Goal: Task Accomplishment & Management: Use online tool/utility

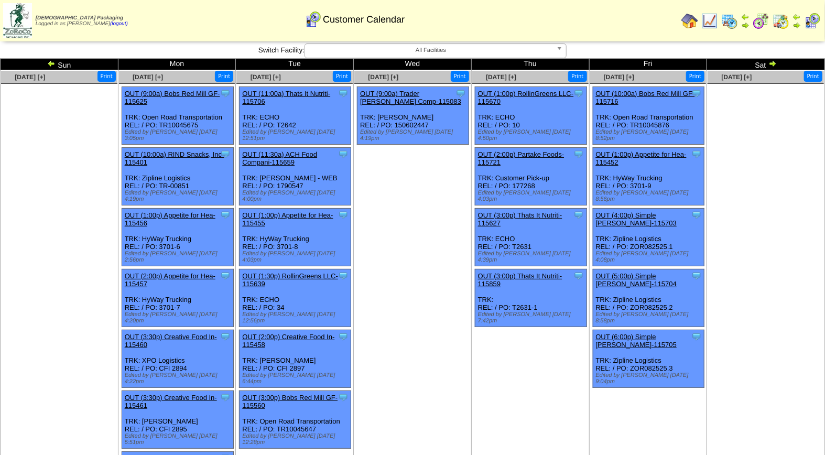
click at [772, 64] on img at bounding box center [772, 63] width 8 height 8
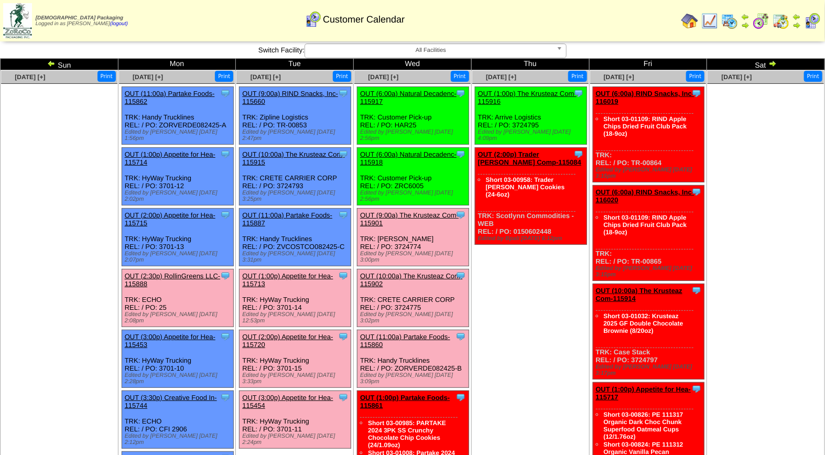
click at [287, 272] on link "OUT (1:00p) Appetite for Hea-115713" at bounding box center [287, 280] width 91 height 16
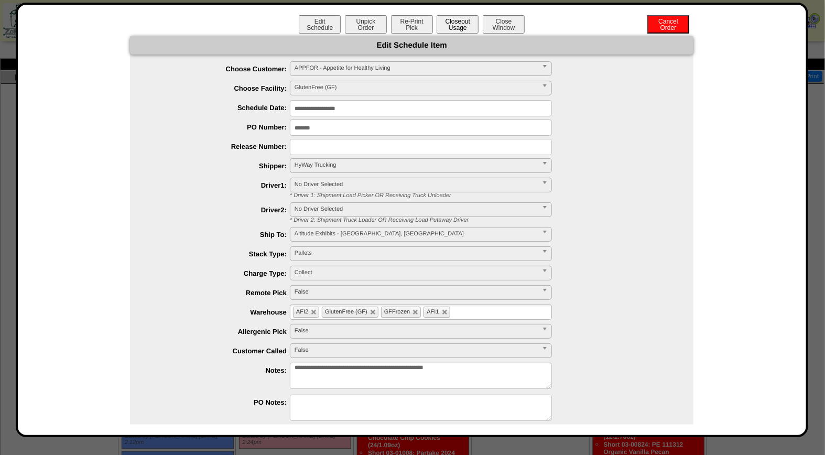
click at [464, 29] on button "Closeout Usage" at bounding box center [458, 24] width 42 height 18
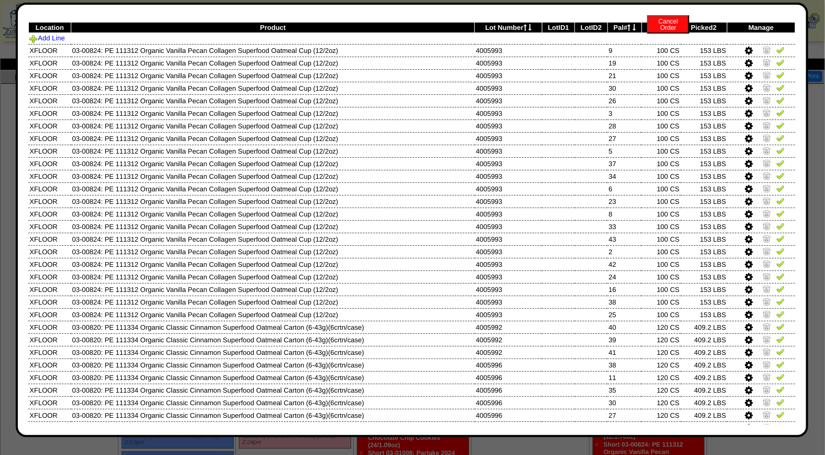
scroll to position [46, 0]
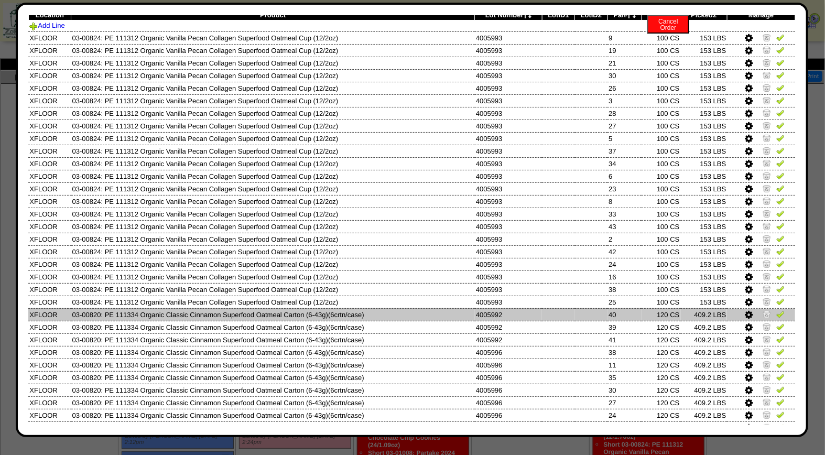
click at [763, 312] on img at bounding box center [767, 314] width 8 height 8
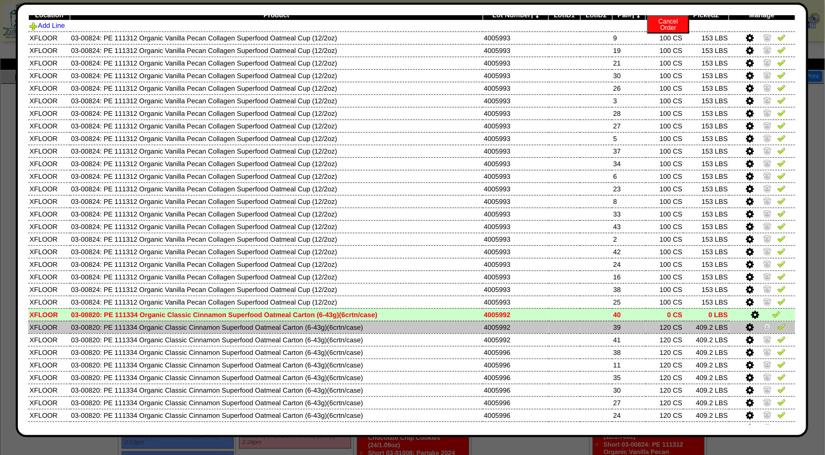
click at [763, 323] on img at bounding box center [767, 326] width 8 height 8
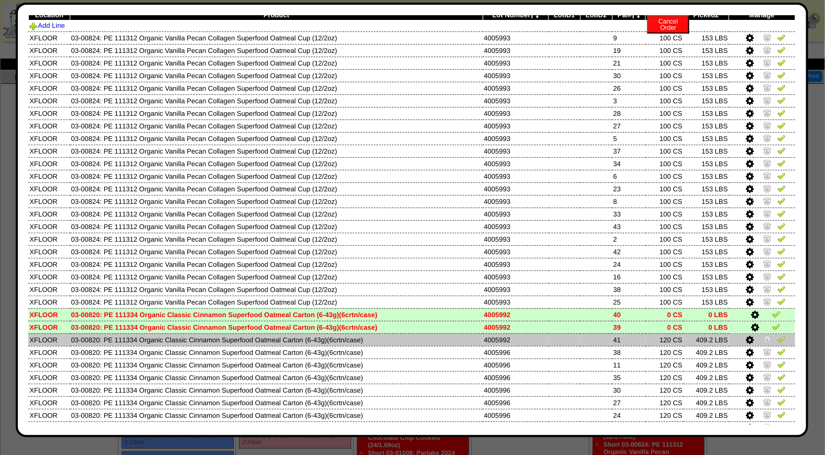
click at [763, 335] on img at bounding box center [767, 339] width 8 height 8
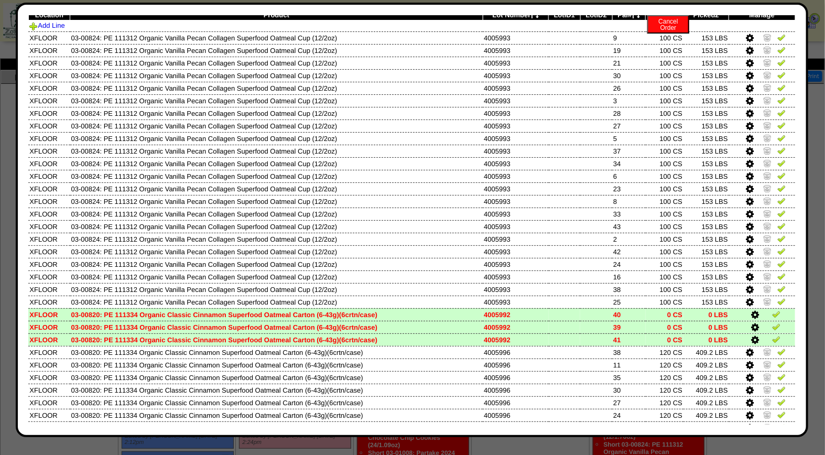
scroll to position [0, 0]
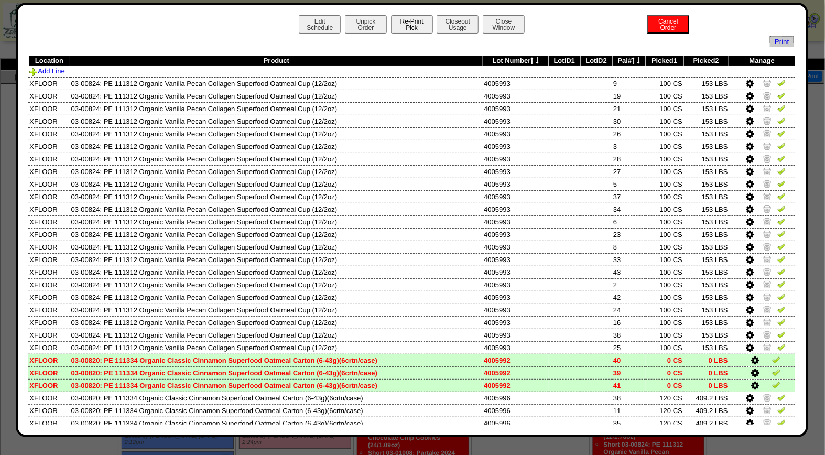
click at [412, 18] on button "Re-Print Pick" at bounding box center [412, 24] width 42 height 18
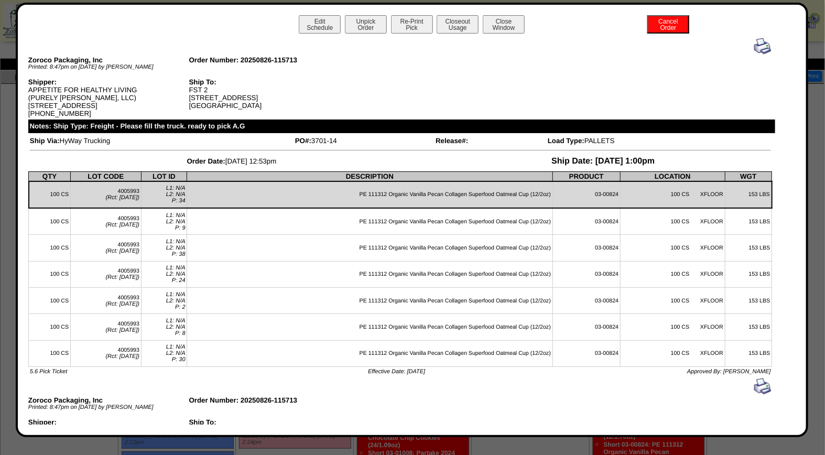
click at [757, 46] on img at bounding box center [762, 46] width 17 height 17
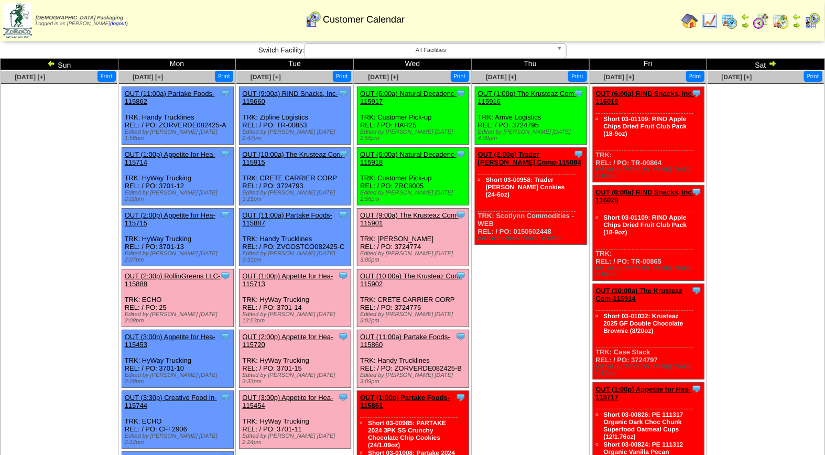
click at [279, 272] on link "OUT (1:00p) Appetite for Hea-115713" at bounding box center [287, 280] width 91 height 16
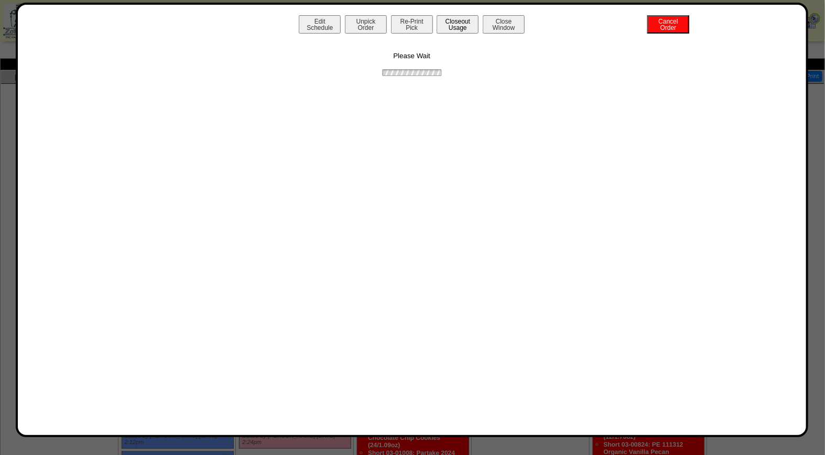
click at [452, 28] on button "Closeout Usage" at bounding box center [458, 24] width 42 height 18
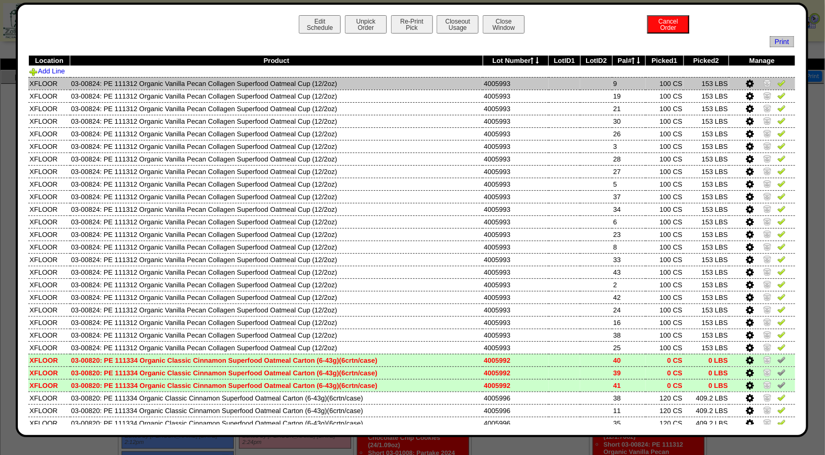
click at [777, 83] on img at bounding box center [781, 83] width 8 height 8
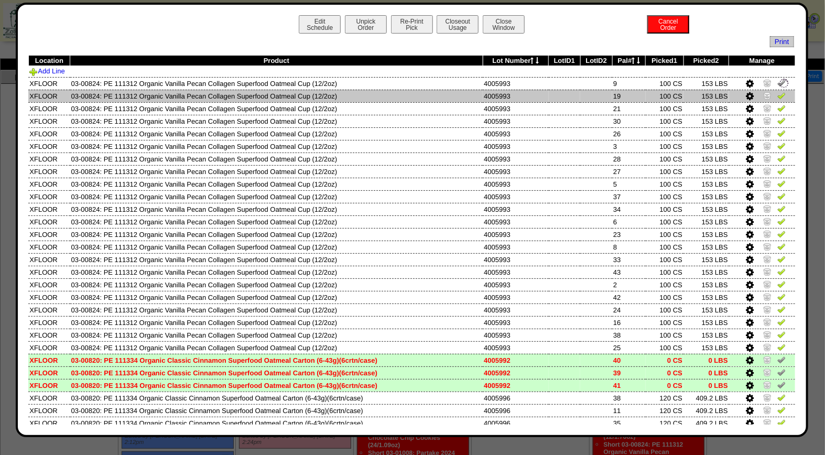
click at [777, 93] on img at bounding box center [781, 95] width 8 height 8
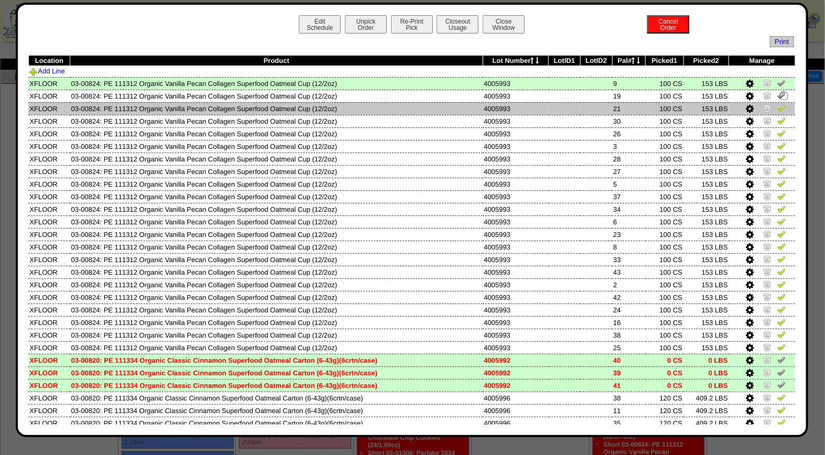
click at [777, 109] on img at bounding box center [781, 108] width 8 height 8
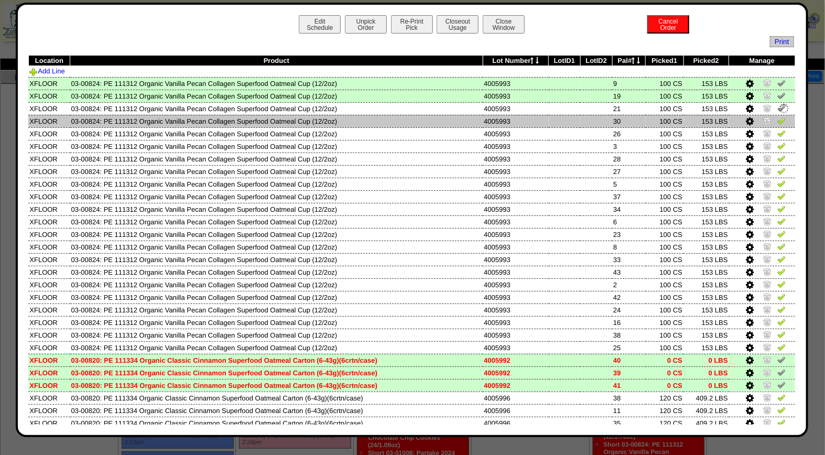
click at [777, 118] on img at bounding box center [781, 120] width 8 height 8
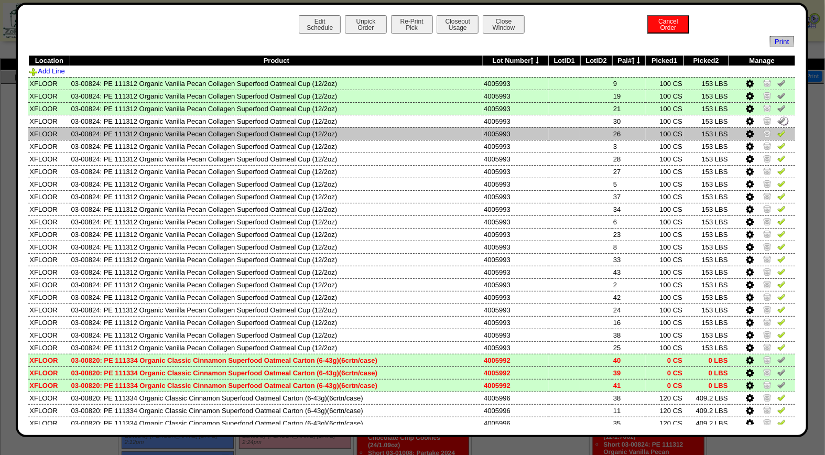
click at [777, 133] on img at bounding box center [781, 133] width 8 height 8
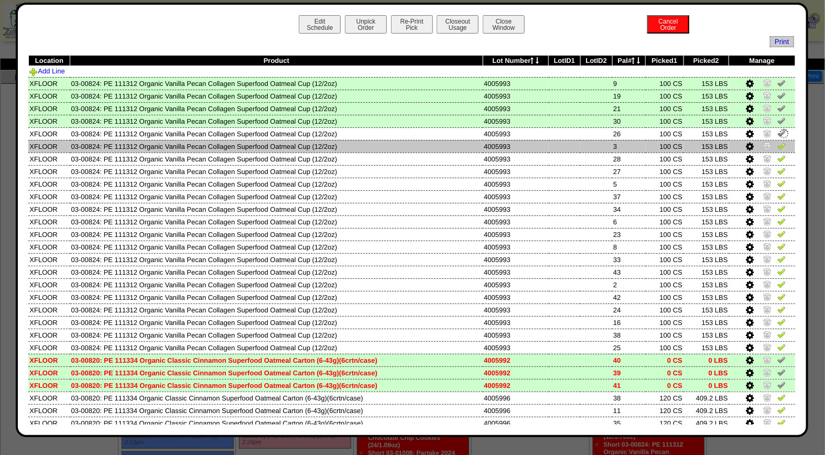
click at [777, 145] on img at bounding box center [781, 146] width 8 height 8
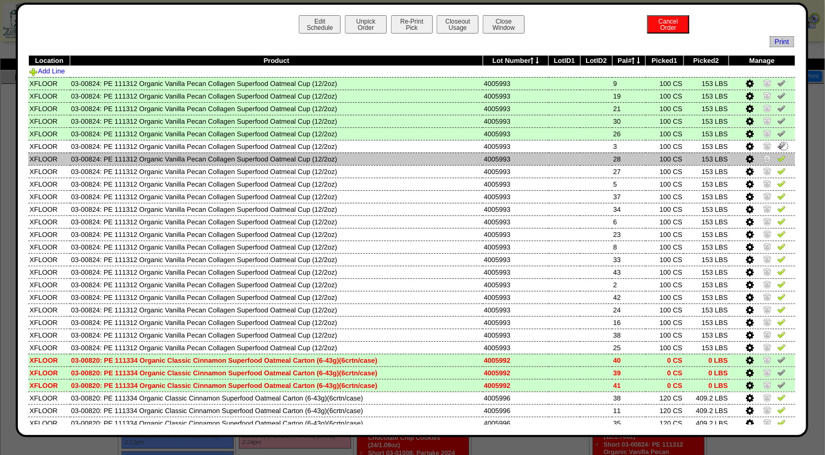
click at [777, 159] on img at bounding box center [781, 158] width 8 height 8
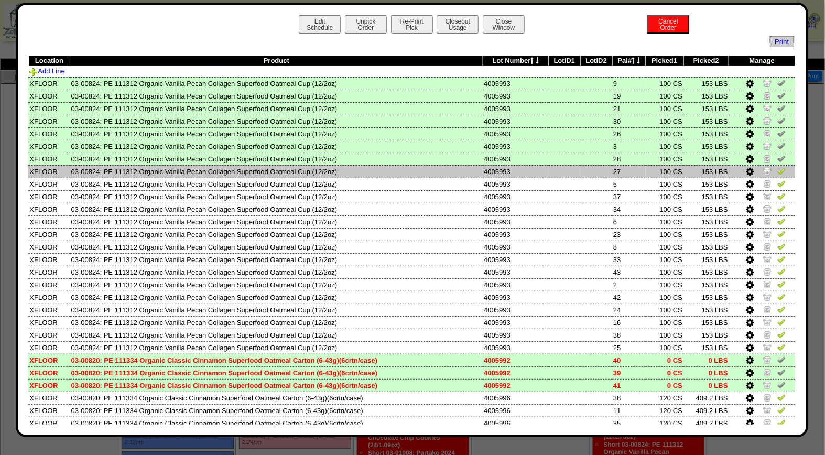
click at [777, 169] on img at bounding box center [781, 171] width 8 height 8
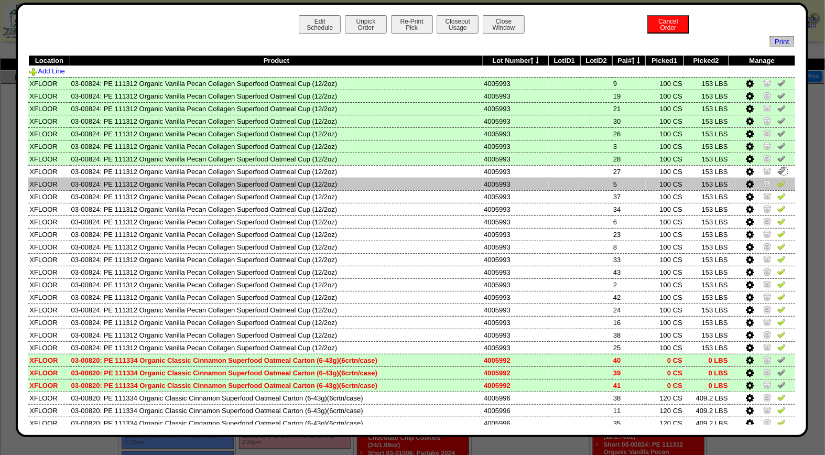
click at [777, 181] on img at bounding box center [781, 183] width 8 height 8
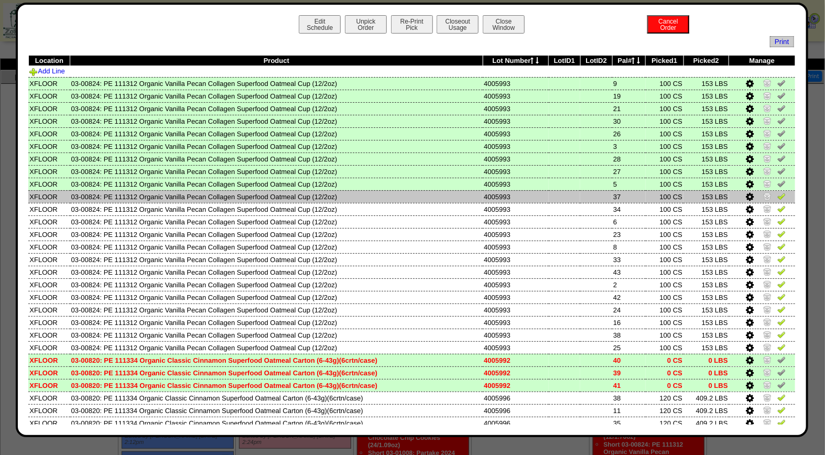
click at [777, 195] on img at bounding box center [781, 196] width 8 height 8
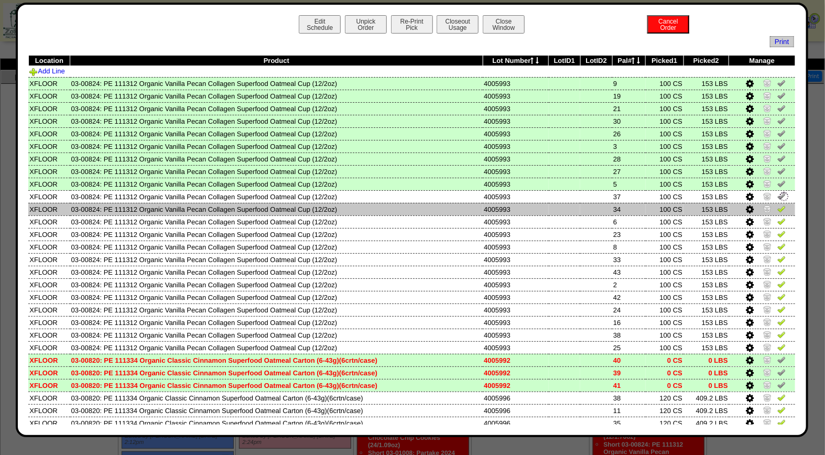
click at [777, 204] on img at bounding box center [781, 208] width 8 height 8
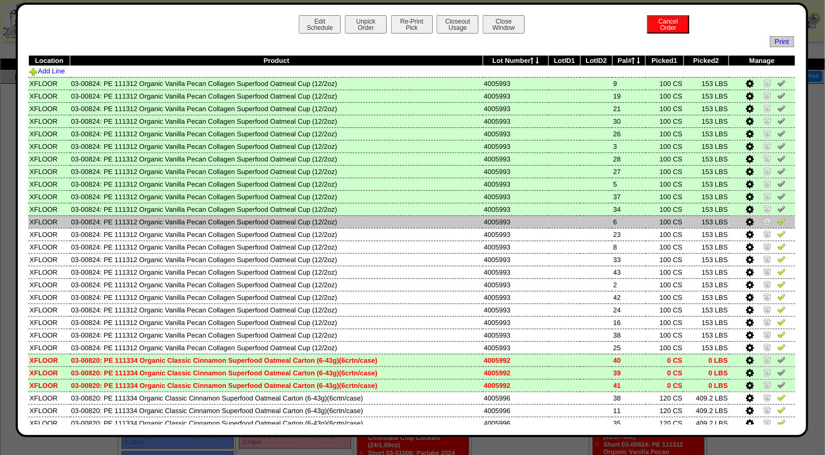
click at [777, 220] on img at bounding box center [781, 221] width 8 height 8
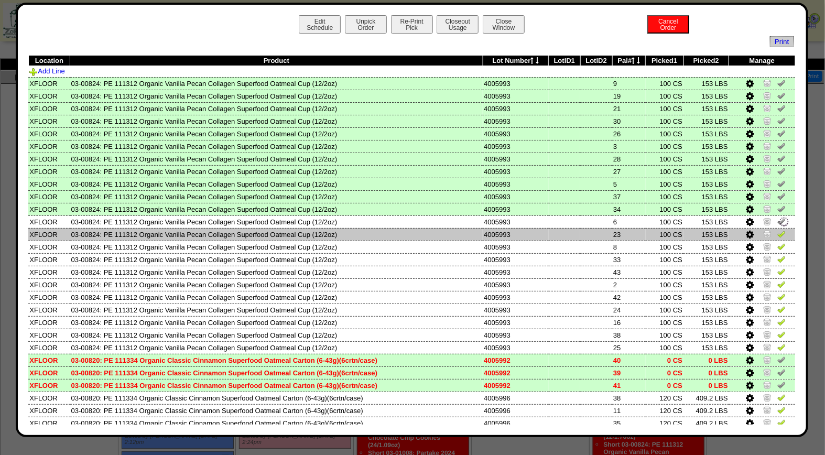
click at [777, 233] on img at bounding box center [781, 234] width 8 height 8
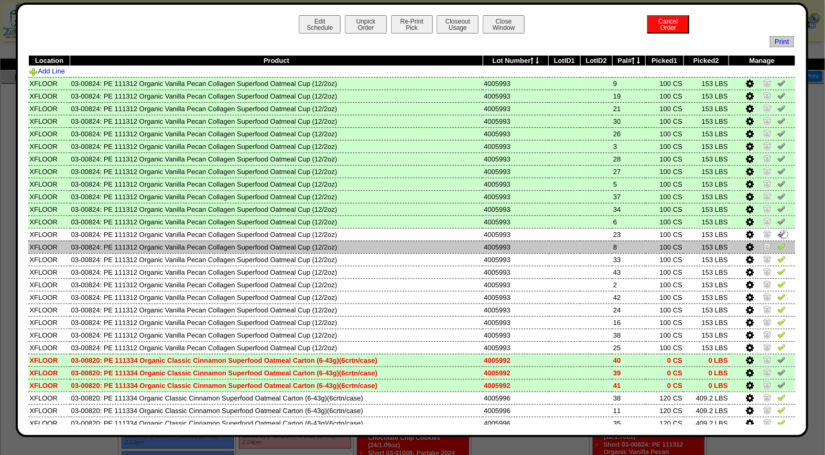
click at [777, 242] on img at bounding box center [781, 246] width 8 height 8
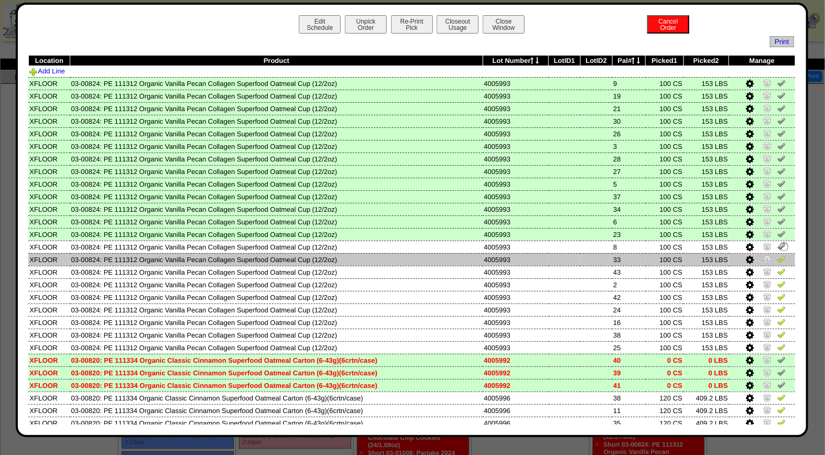
click at [777, 258] on img at bounding box center [781, 259] width 8 height 8
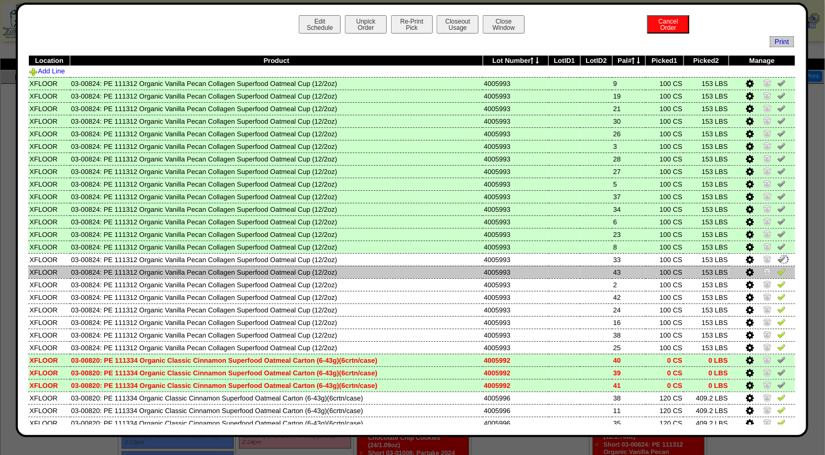
click at [777, 269] on img at bounding box center [781, 271] width 8 height 8
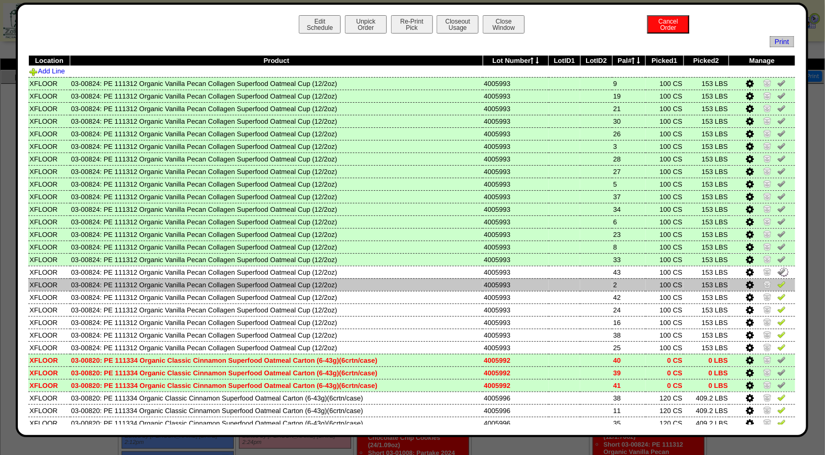
click at [777, 281] on img at bounding box center [781, 284] width 8 height 8
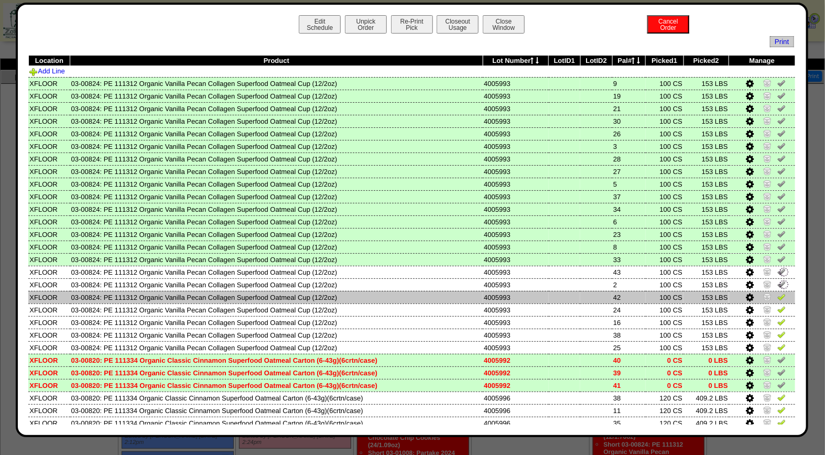
click at [777, 293] on img at bounding box center [781, 297] width 8 height 8
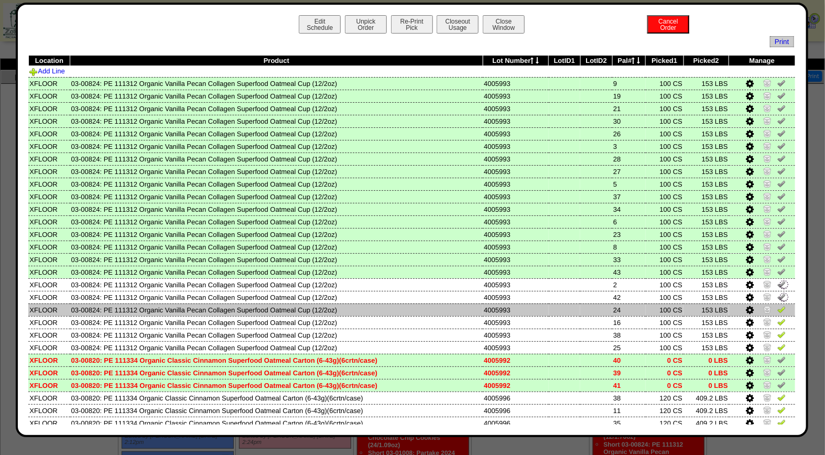
click at [777, 305] on img at bounding box center [781, 309] width 8 height 8
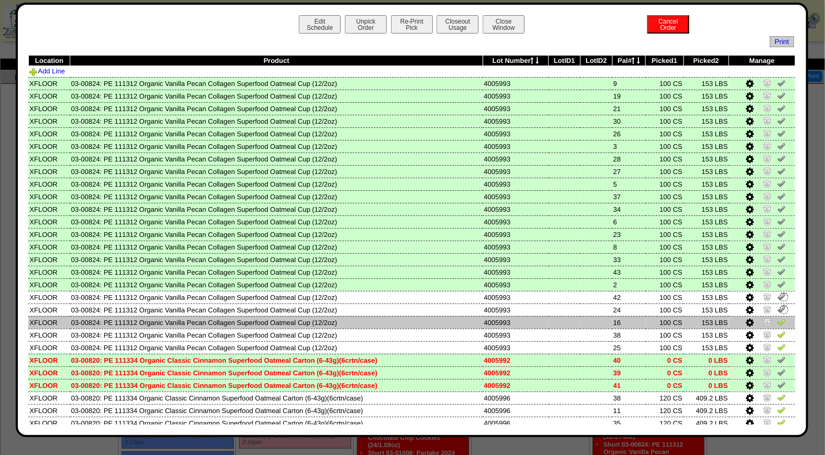
click at [777, 318] on img at bounding box center [781, 322] width 8 height 8
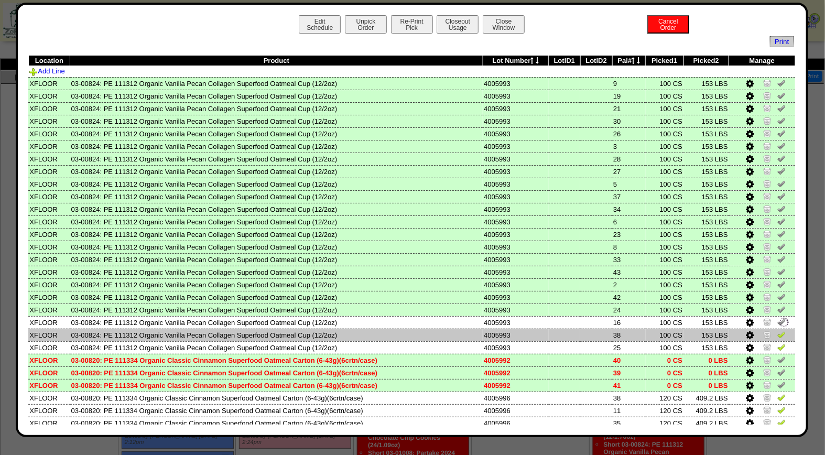
click at [777, 334] on link at bounding box center [781, 336] width 8 height 8
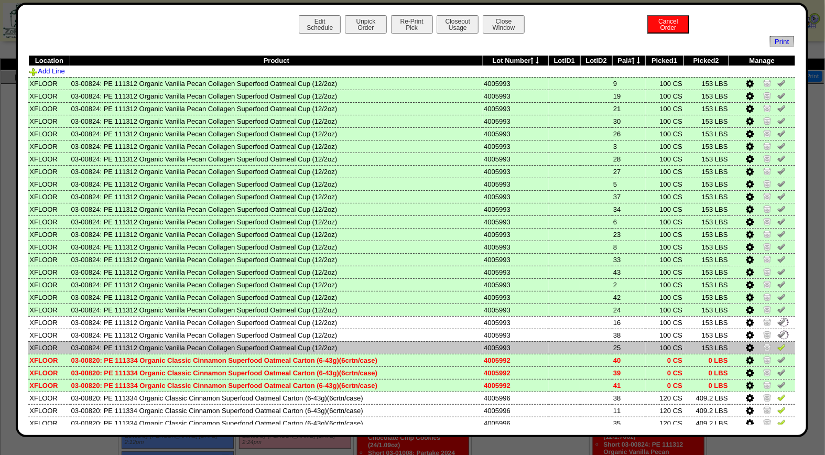
click at [777, 343] on img at bounding box center [781, 347] width 8 height 8
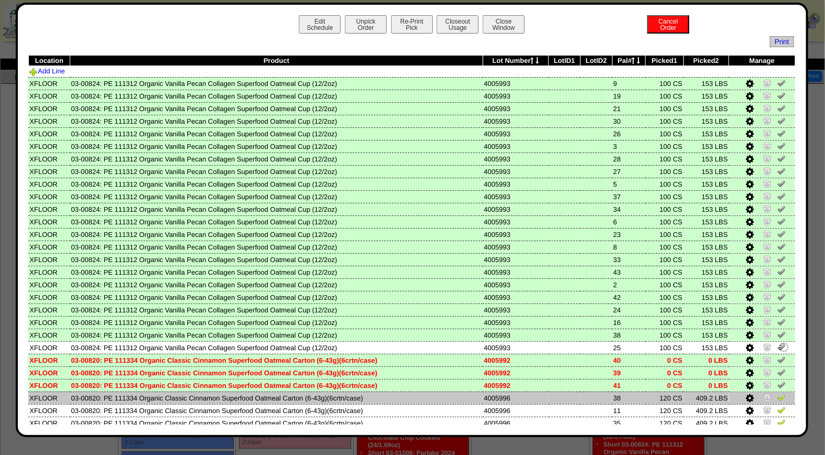
click at [777, 395] on img at bounding box center [781, 397] width 8 height 8
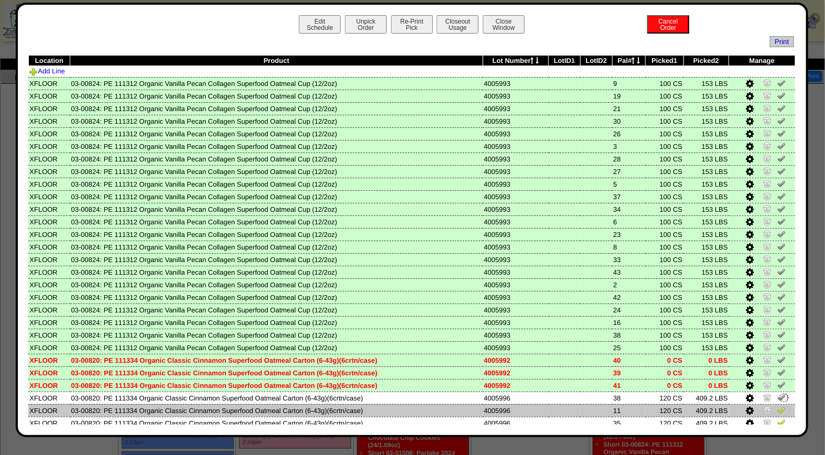
click at [777, 406] on img at bounding box center [781, 410] width 8 height 8
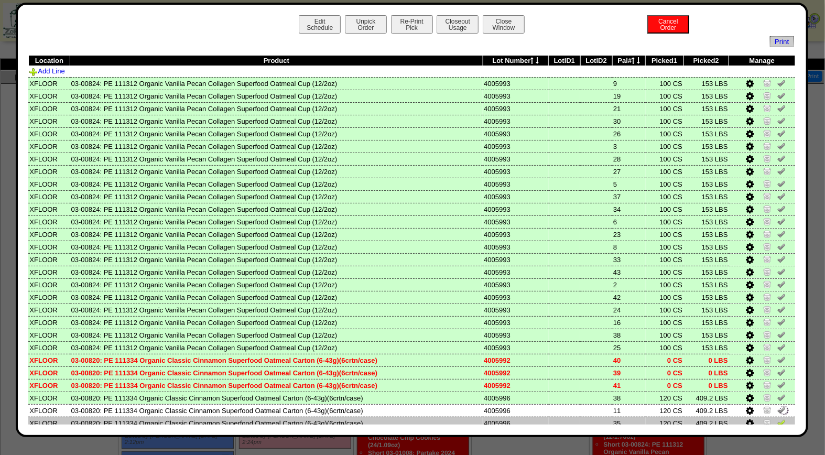
click at [777, 418] on img at bounding box center [781, 422] width 8 height 8
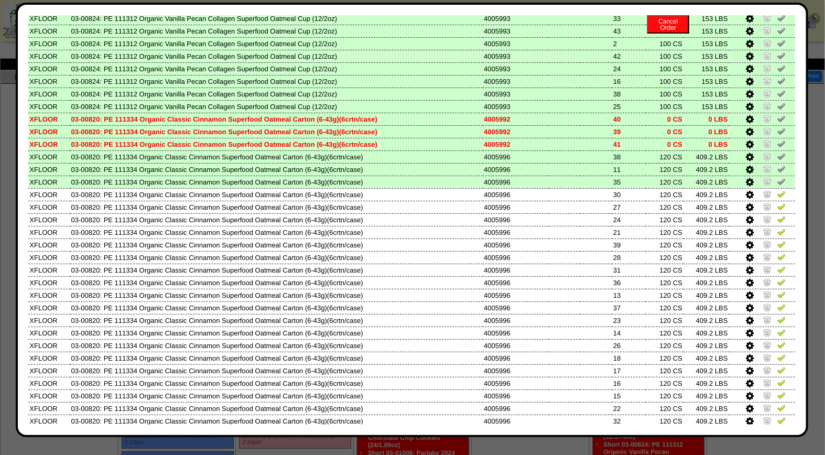
scroll to position [295, 0]
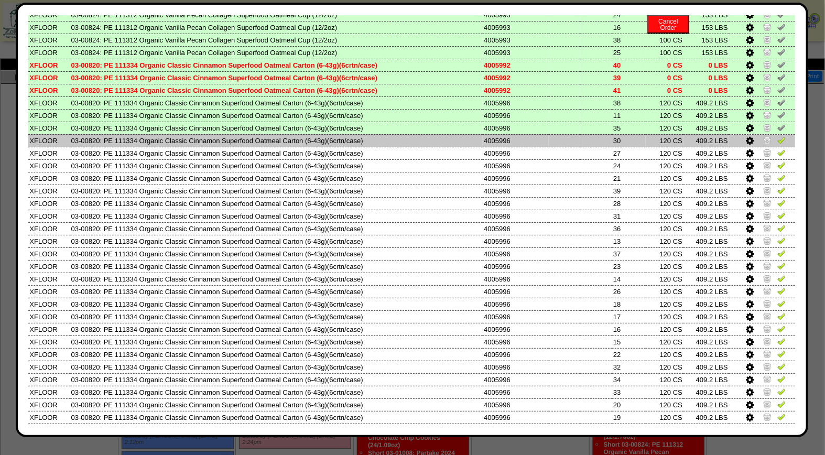
click at [777, 136] on img at bounding box center [781, 140] width 8 height 8
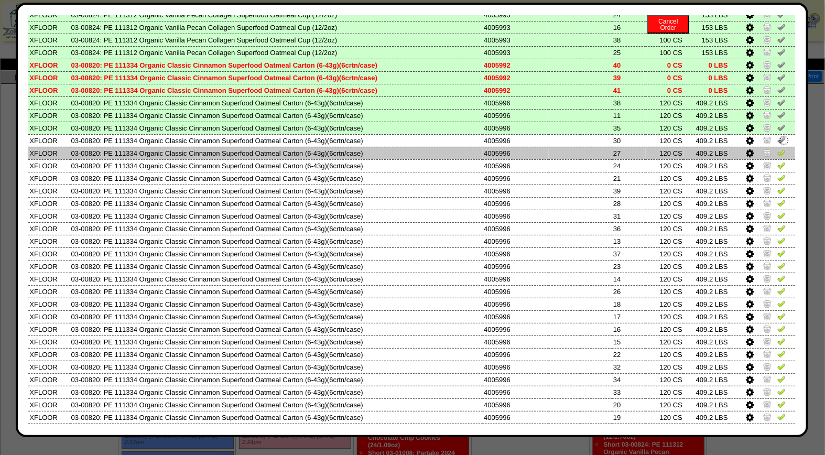
click at [777, 148] on img at bounding box center [781, 152] width 8 height 8
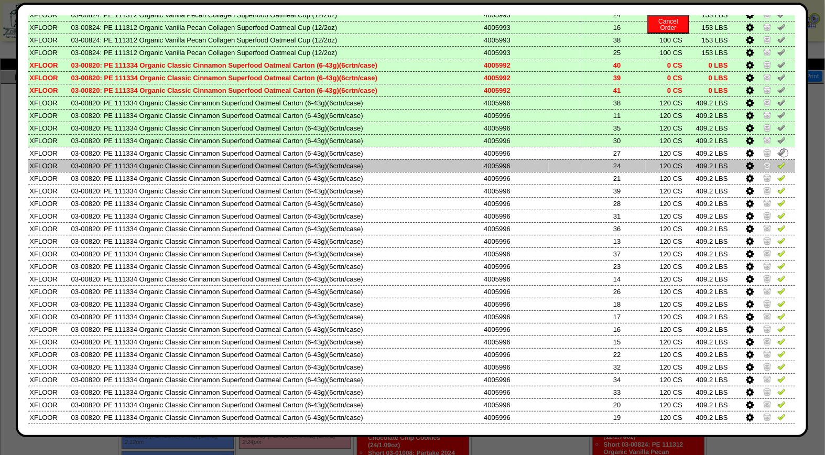
click at [777, 161] on img at bounding box center [781, 165] width 8 height 8
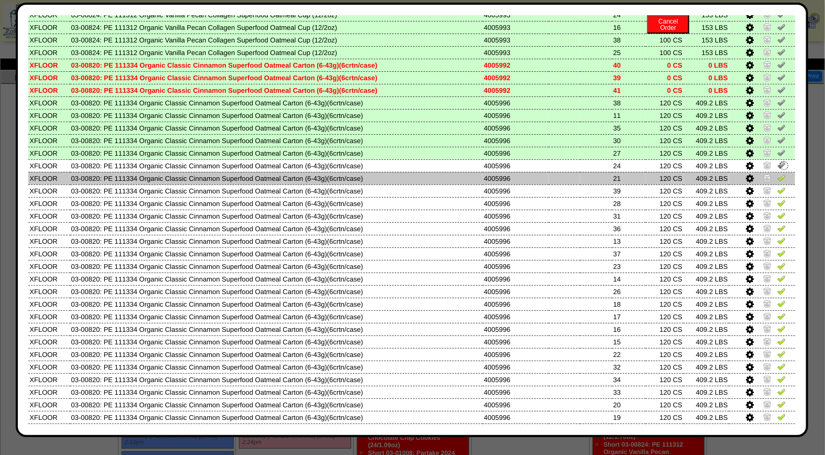
click at [774, 172] on td at bounding box center [762, 178] width 66 height 13
click at [776, 176] on td at bounding box center [762, 178] width 66 height 13
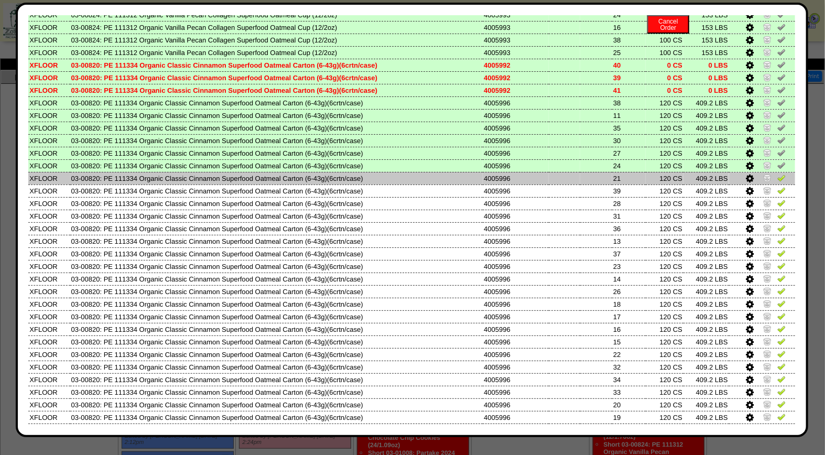
click at [777, 174] on img at bounding box center [781, 178] width 8 height 8
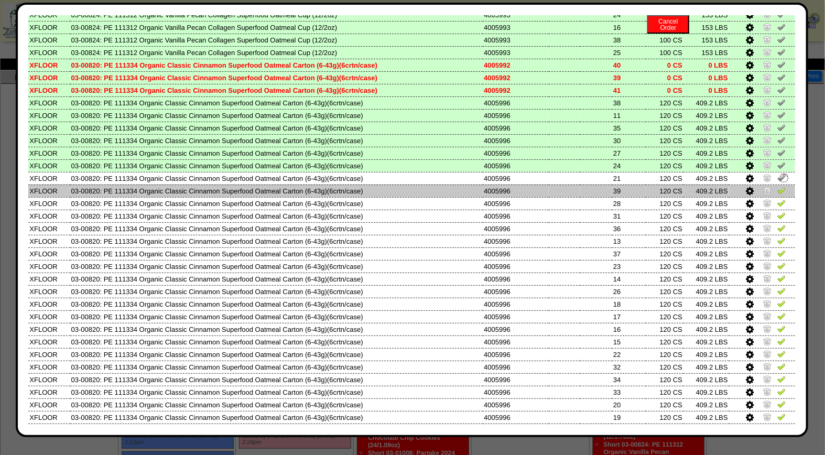
click at [777, 186] on img at bounding box center [781, 190] width 8 height 8
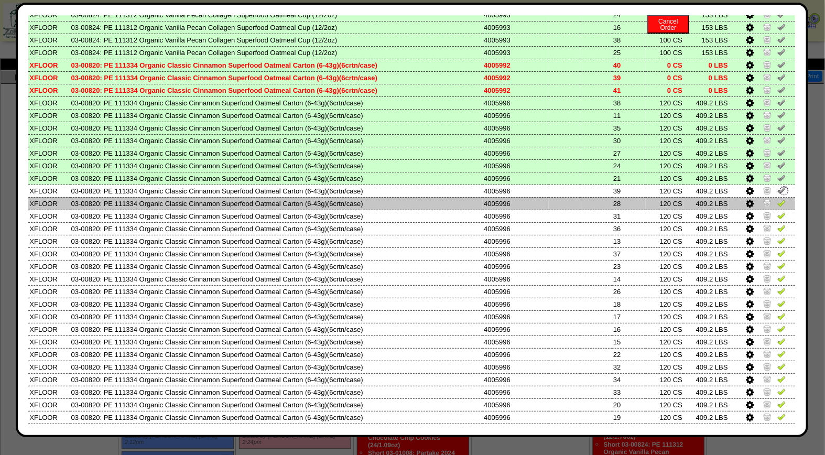
click at [777, 199] on img at bounding box center [781, 203] width 8 height 8
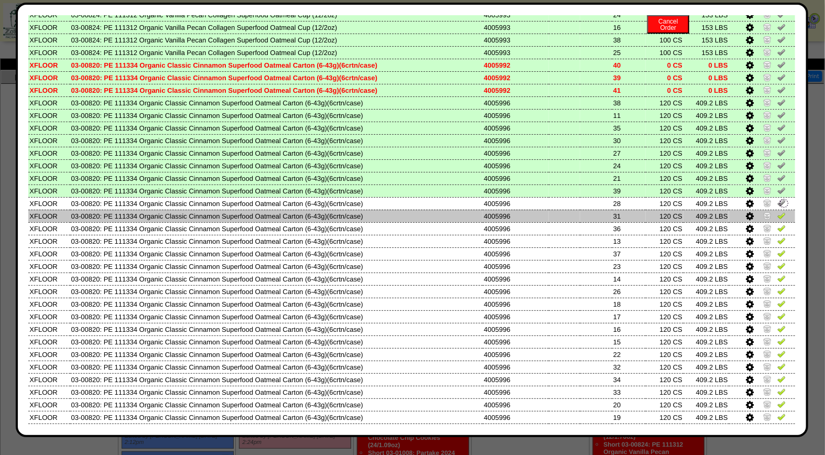
click at [777, 211] on img at bounding box center [781, 215] width 8 height 8
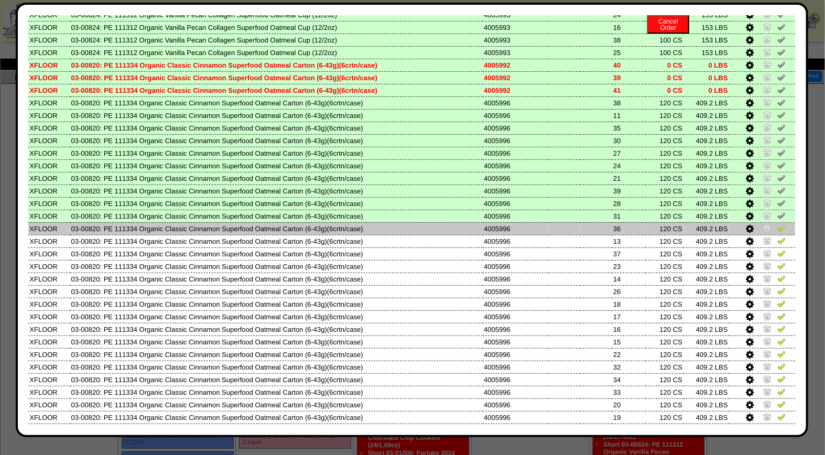
click at [777, 224] on img at bounding box center [781, 228] width 8 height 8
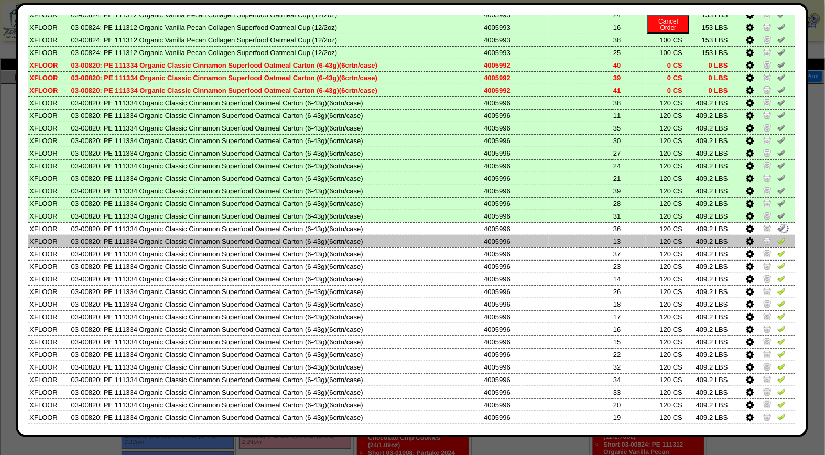
click at [777, 236] on img at bounding box center [781, 240] width 8 height 8
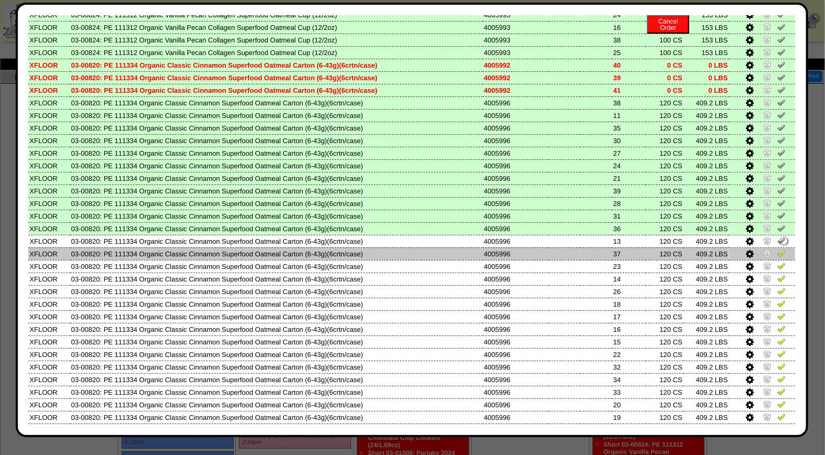
click at [777, 249] on img at bounding box center [781, 253] width 8 height 8
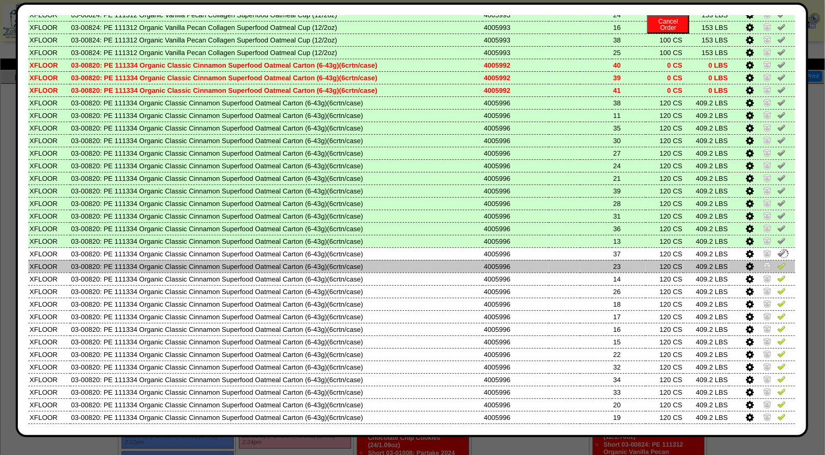
click at [777, 262] on img at bounding box center [781, 266] width 8 height 8
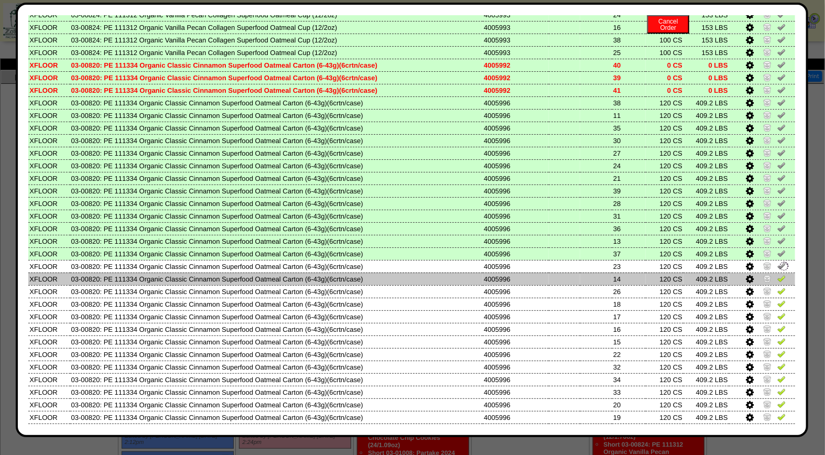
click at [777, 274] on img at bounding box center [781, 278] width 8 height 8
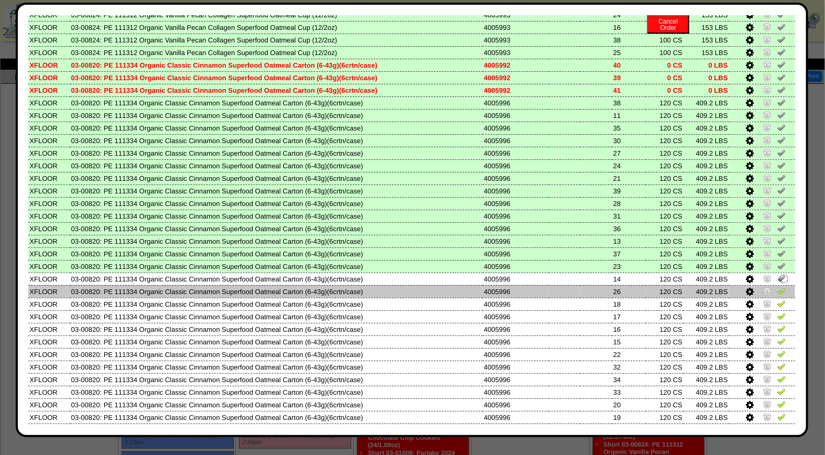
click at [777, 287] on img at bounding box center [781, 291] width 8 height 8
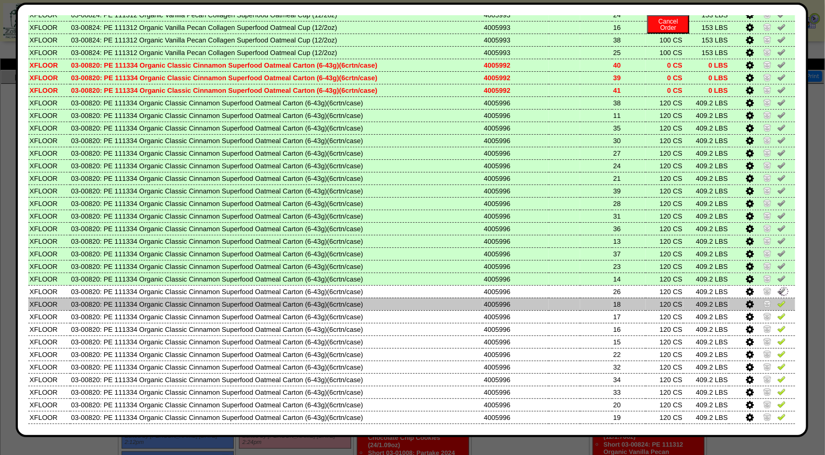
click at [777, 299] on img at bounding box center [781, 303] width 8 height 8
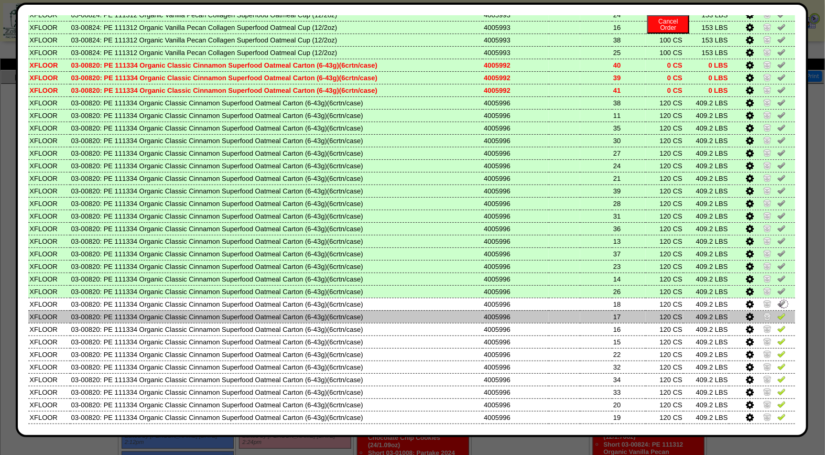
click at [777, 312] on img at bounding box center [781, 316] width 8 height 8
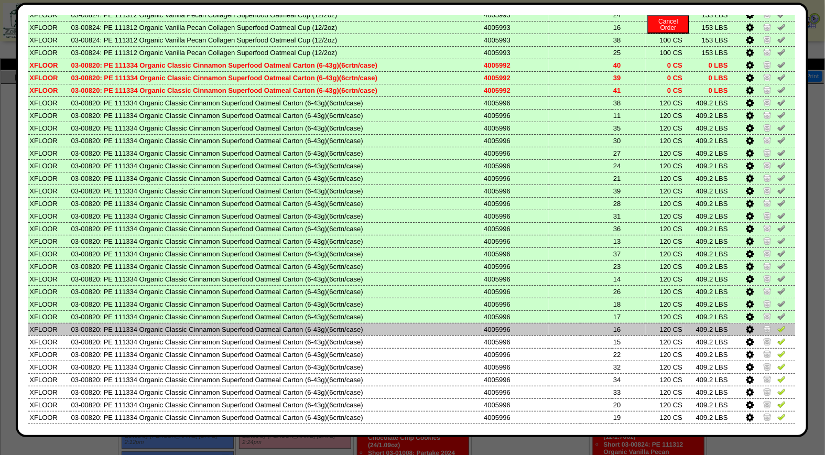
click at [777, 324] on img at bounding box center [781, 328] width 8 height 8
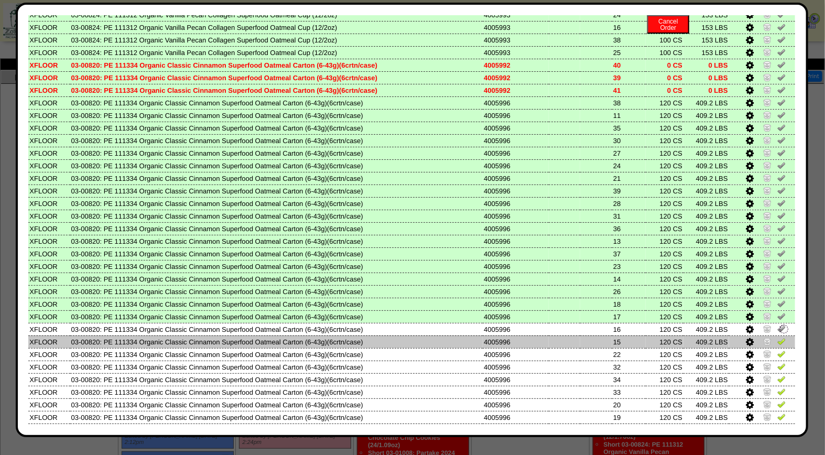
click at [777, 337] on img at bounding box center [781, 341] width 8 height 8
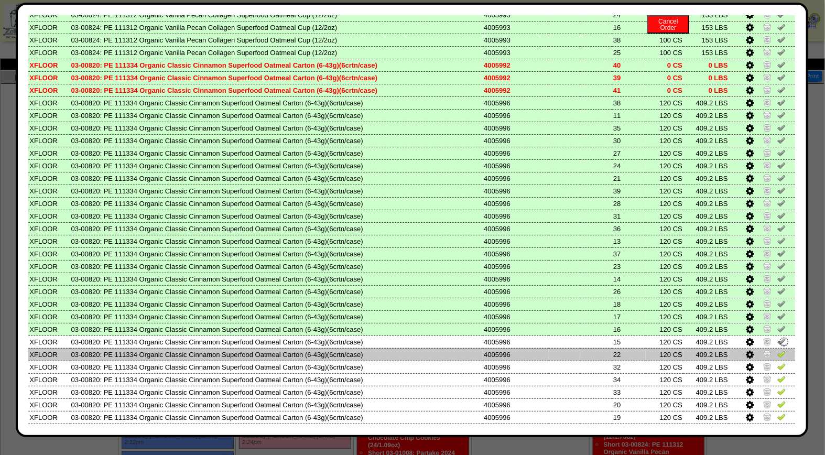
click at [777, 350] on img at bounding box center [781, 354] width 8 height 8
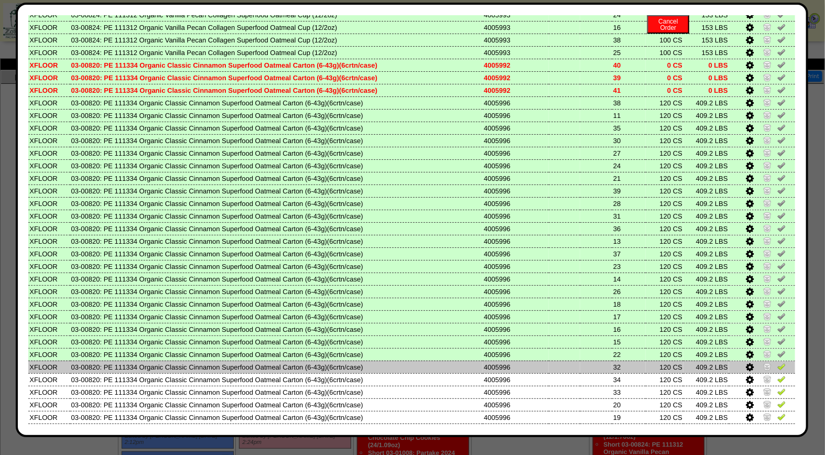
click at [777, 362] on img at bounding box center [781, 366] width 8 height 8
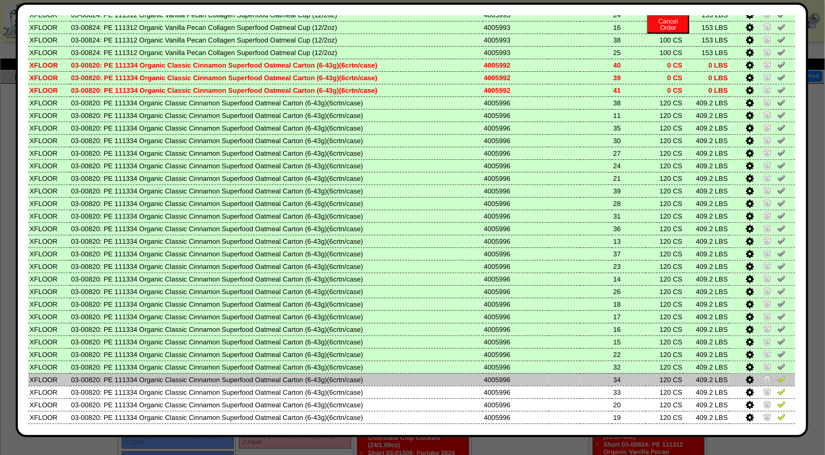
click at [777, 375] on img at bounding box center [781, 379] width 8 height 8
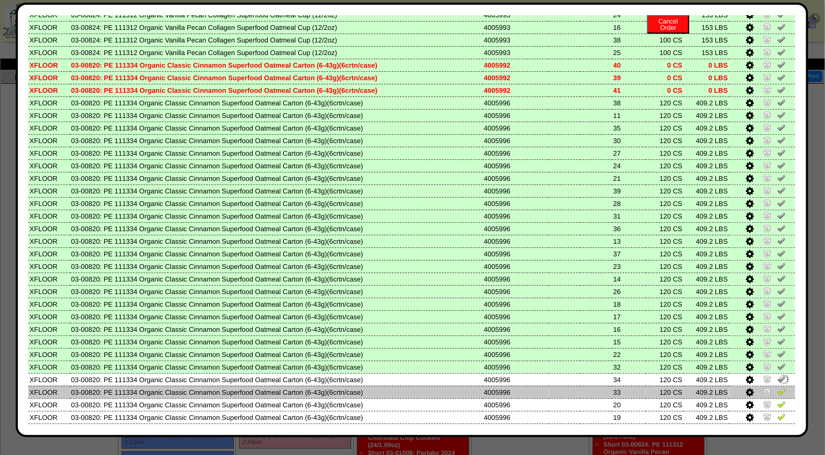
click at [777, 387] on img at bounding box center [781, 391] width 8 height 8
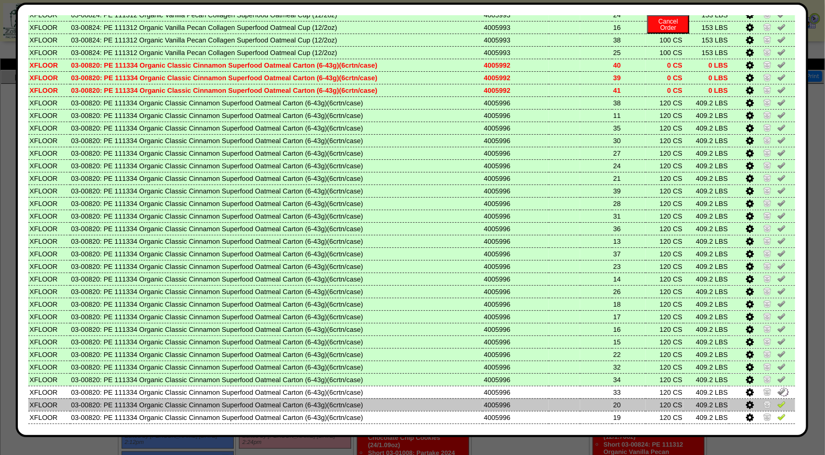
click at [777, 400] on img at bounding box center [781, 404] width 8 height 8
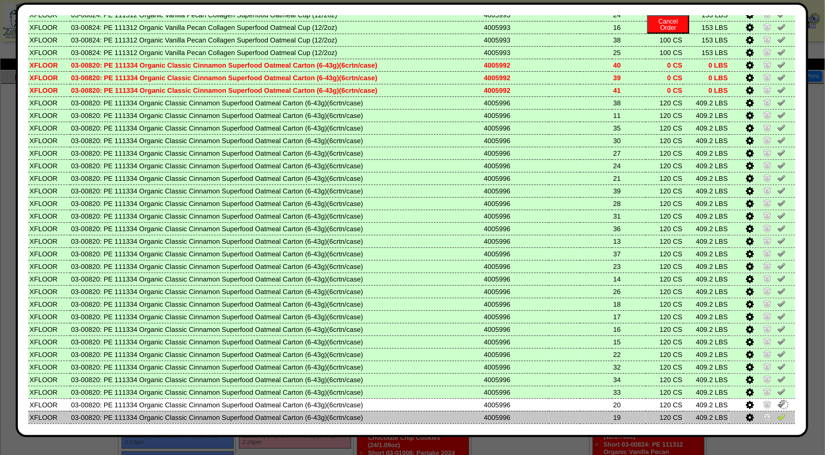
click at [777, 413] on img at bounding box center [781, 417] width 8 height 8
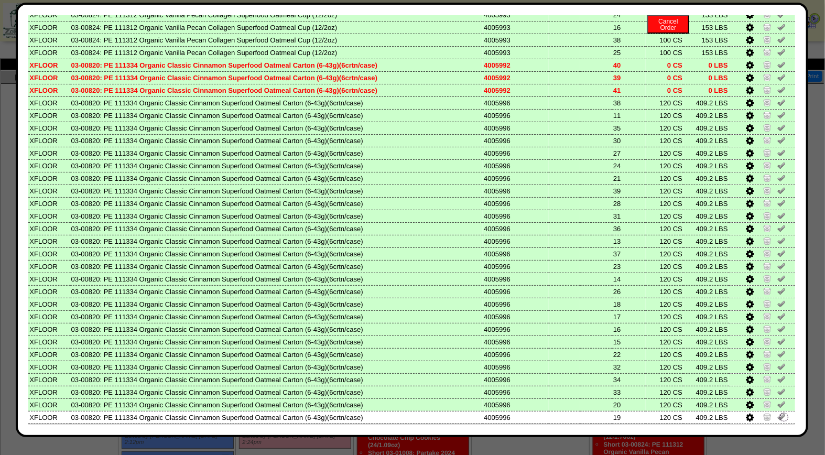
click at [777, 425] on img at bounding box center [781, 429] width 8 height 8
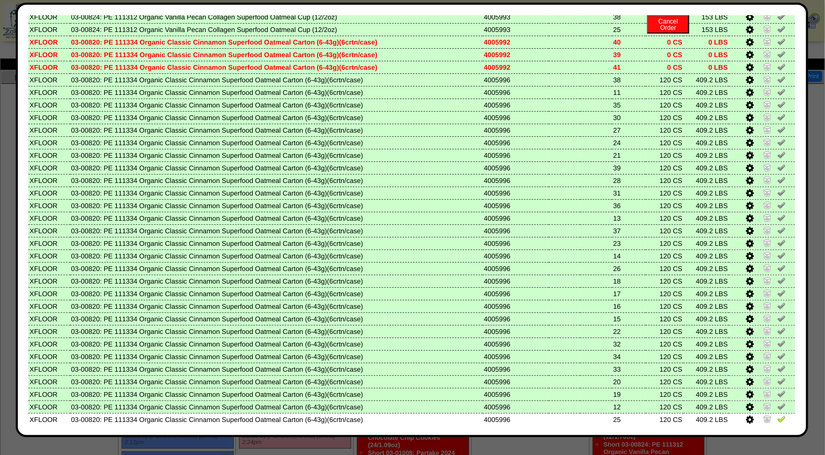
scroll to position [427, 0]
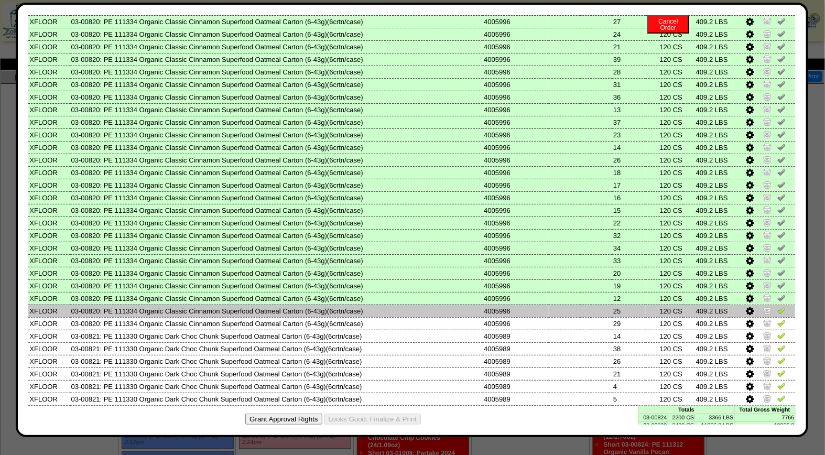
click at [777, 306] on img at bounding box center [781, 310] width 8 height 8
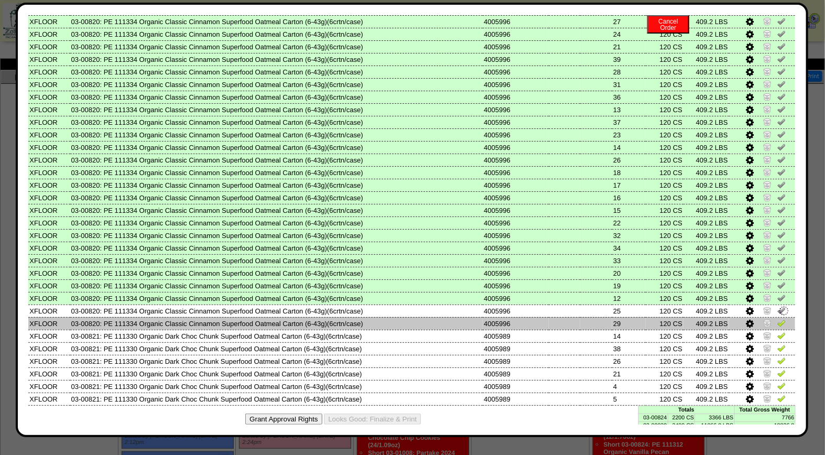
click at [777, 319] on img at bounding box center [781, 323] width 8 height 8
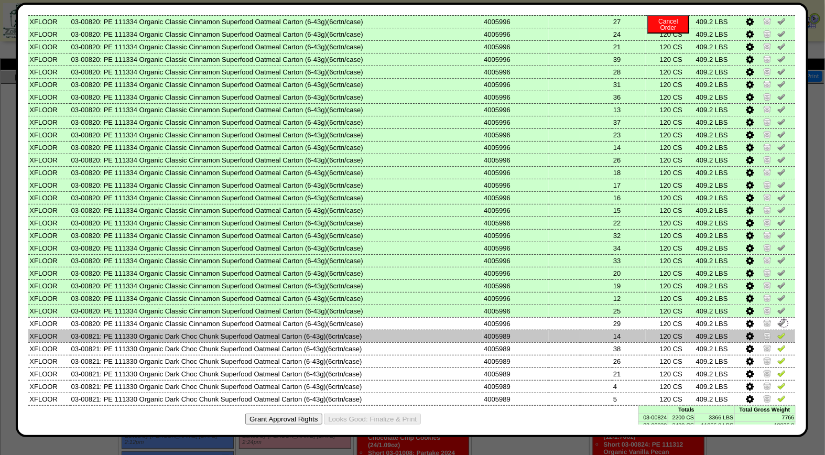
click at [777, 331] on img at bounding box center [781, 335] width 8 height 8
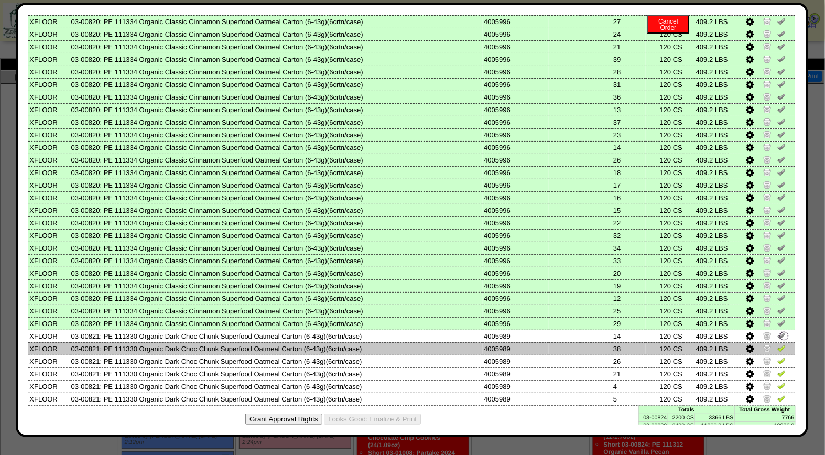
click at [777, 344] on img at bounding box center [781, 348] width 8 height 8
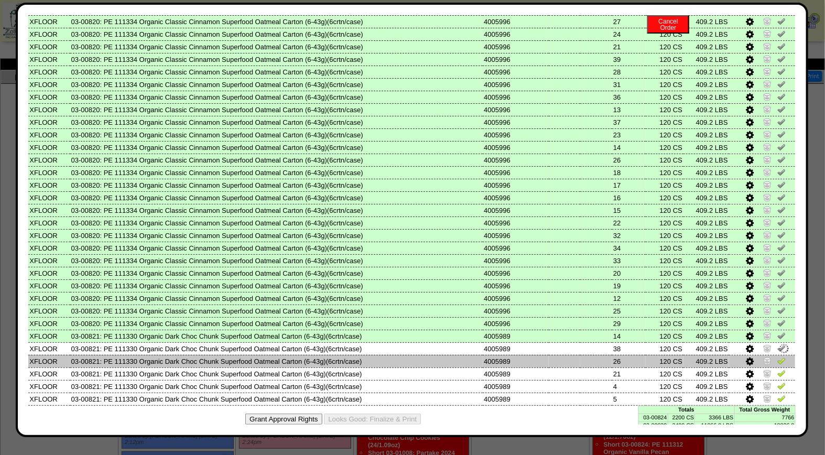
click at [777, 356] on img at bounding box center [781, 360] width 8 height 8
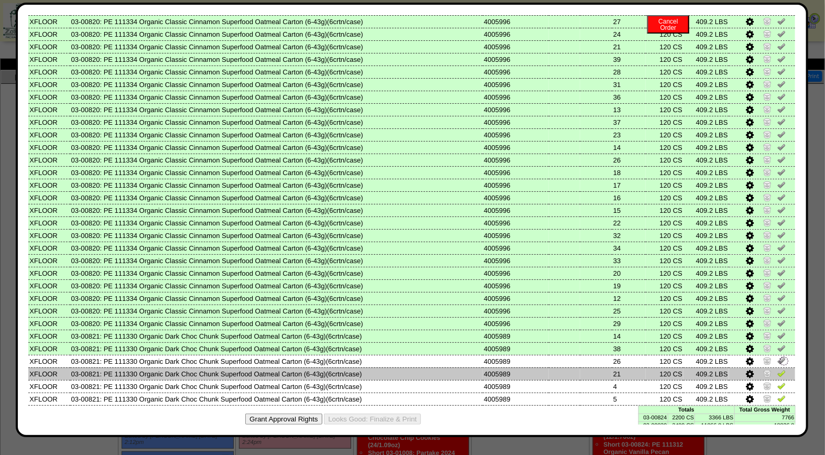
click at [777, 369] on img at bounding box center [781, 373] width 8 height 8
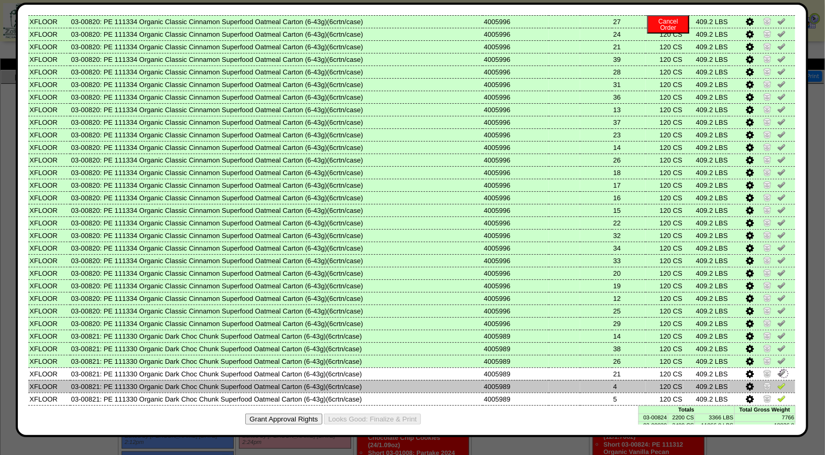
click at [777, 382] on img at bounding box center [781, 386] width 8 height 8
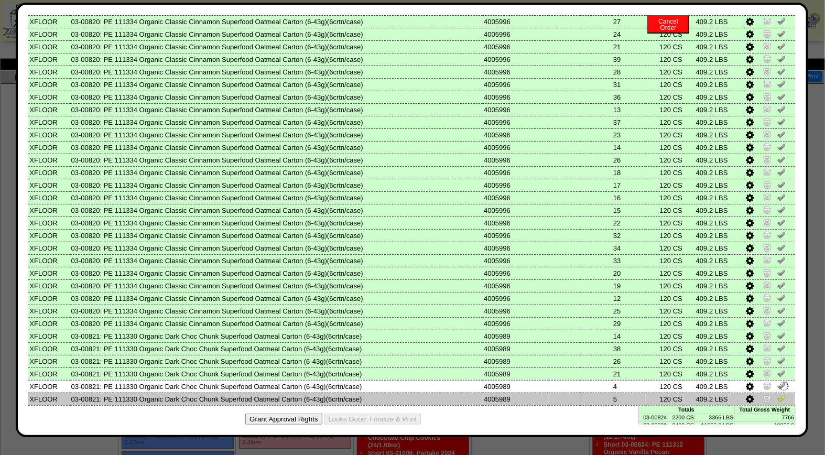
click at [777, 394] on img at bounding box center [781, 398] width 8 height 8
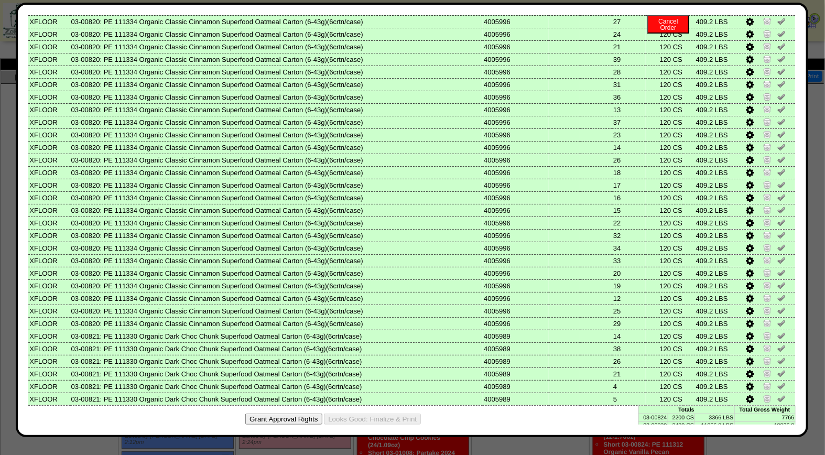
scroll to position [0, 0]
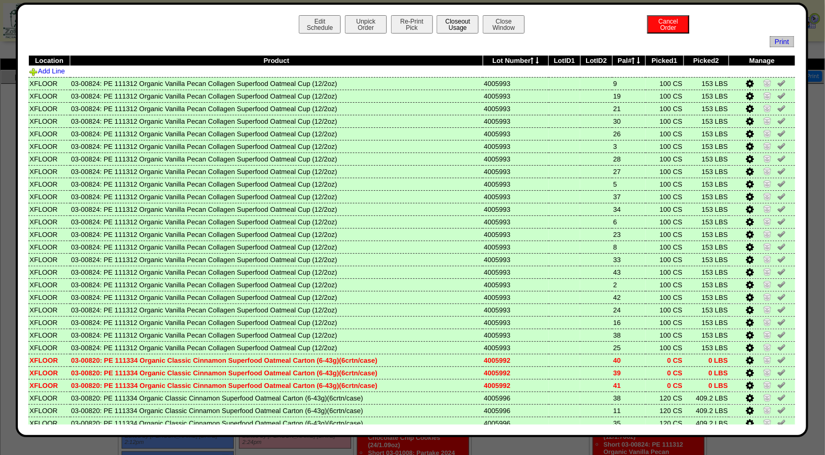
click at [462, 30] on button "Closeout Usage" at bounding box center [458, 24] width 42 height 18
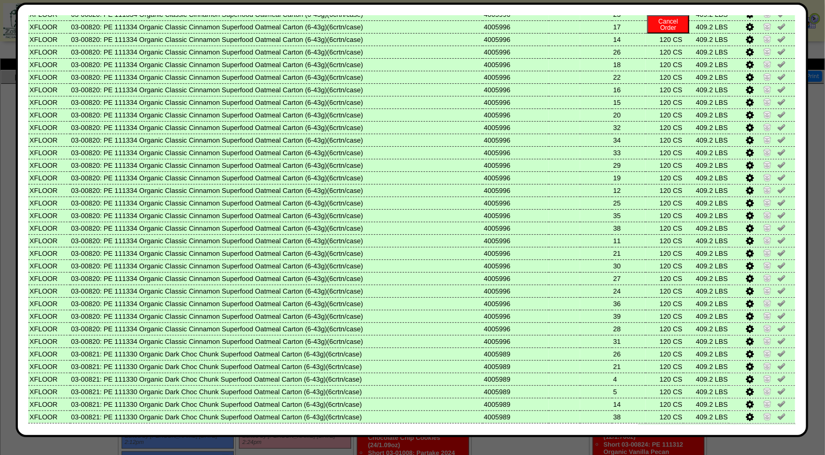
scroll to position [427, 0]
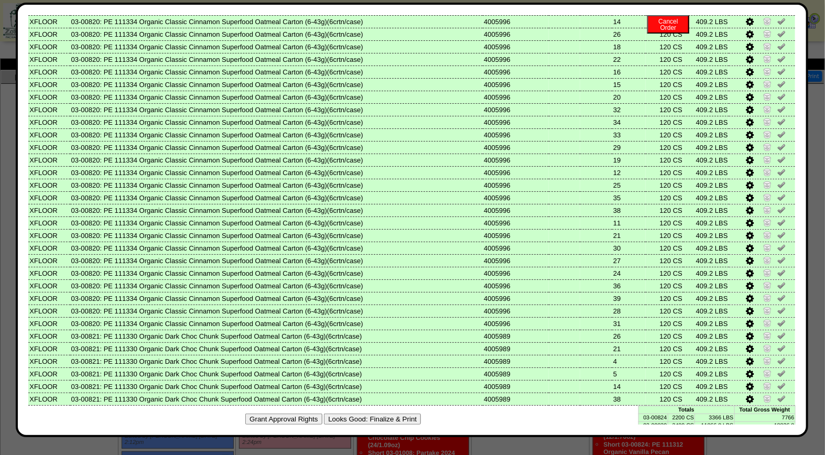
click at [328, 414] on button "Looks Good: Finalize & Print" at bounding box center [372, 419] width 97 height 11
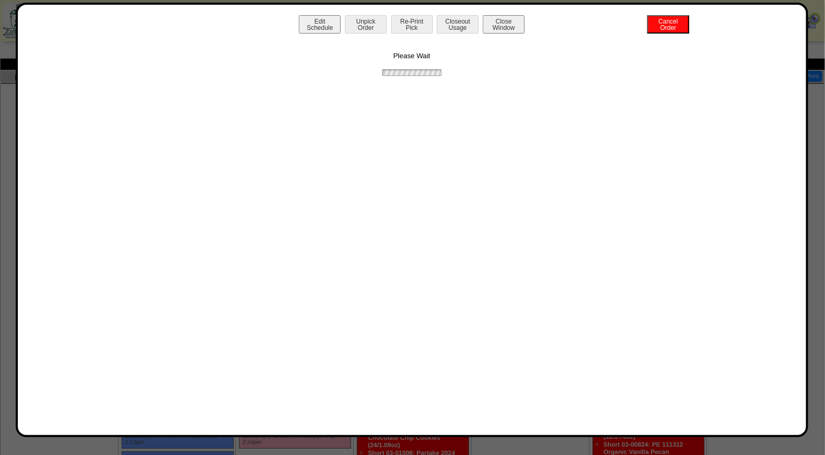
scroll to position [0, 0]
drag, startPoint x: 412, startPoint y: 18, endPoint x: 410, endPoint y: 25, distance: 7.0
click at [412, 18] on button "Print BOL" at bounding box center [412, 24] width 42 height 18
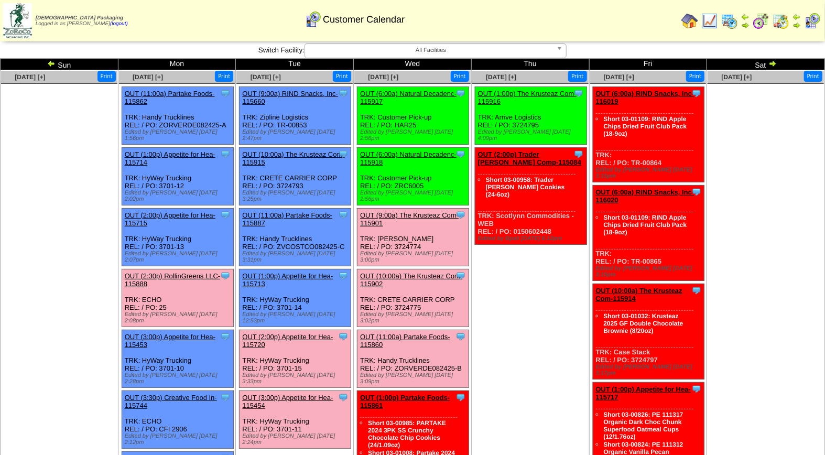
click at [163, 272] on link "OUT (2:30p) RollinGreens LLC-115888" at bounding box center [173, 280] width 96 height 16
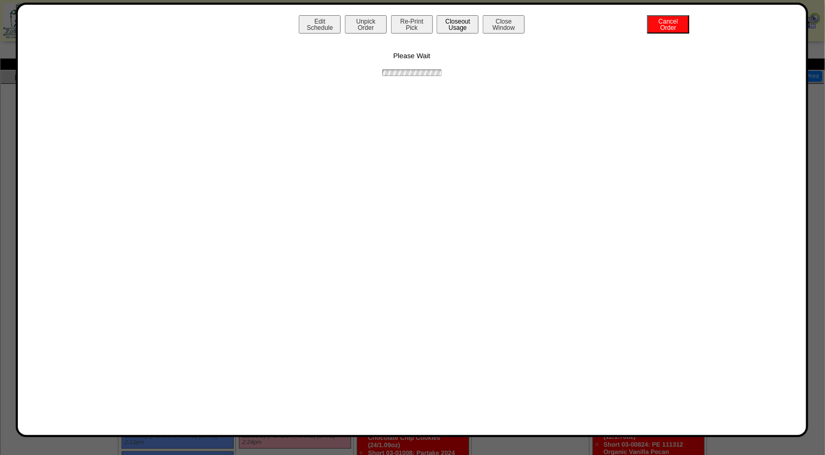
click at [455, 22] on button "Closeout Usage" at bounding box center [458, 24] width 42 height 18
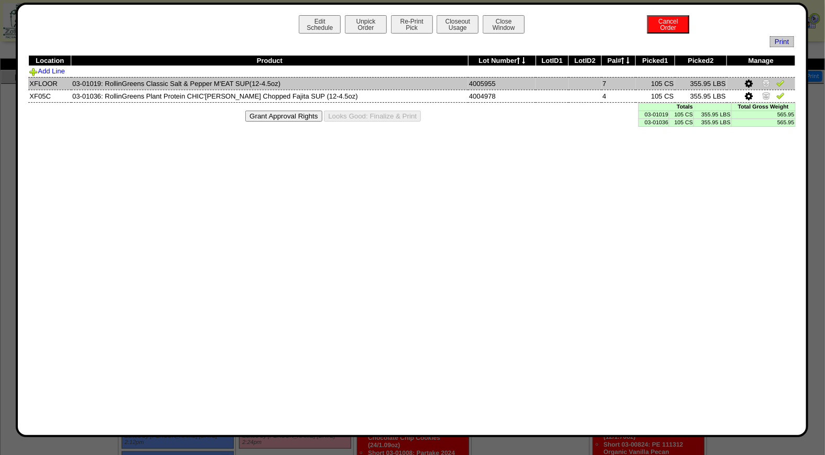
click at [780, 84] on img at bounding box center [780, 83] width 8 height 8
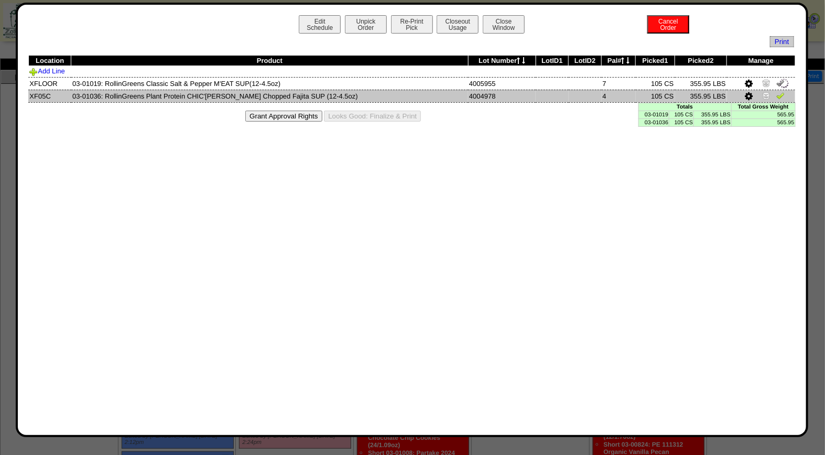
click at [779, 96] on img at bounding box center [780, 95] width 8 height 8
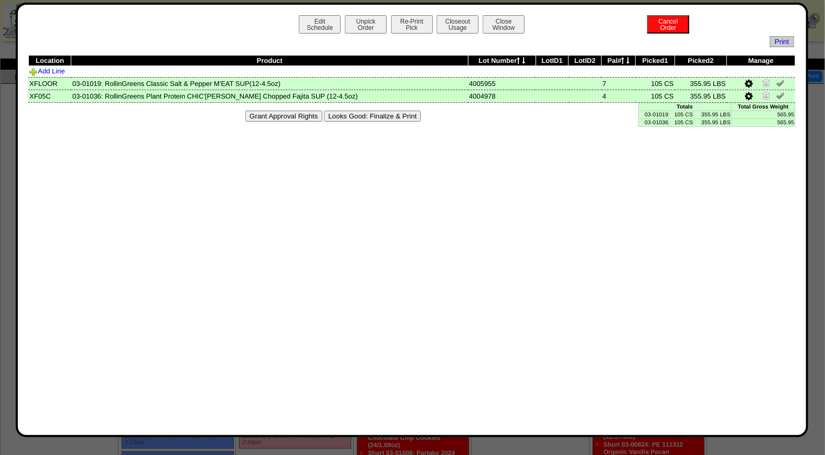
click at [370, 115] on button "Looks Good: Finalize & Print" at bounding box center [372, 116] width 97 height 11
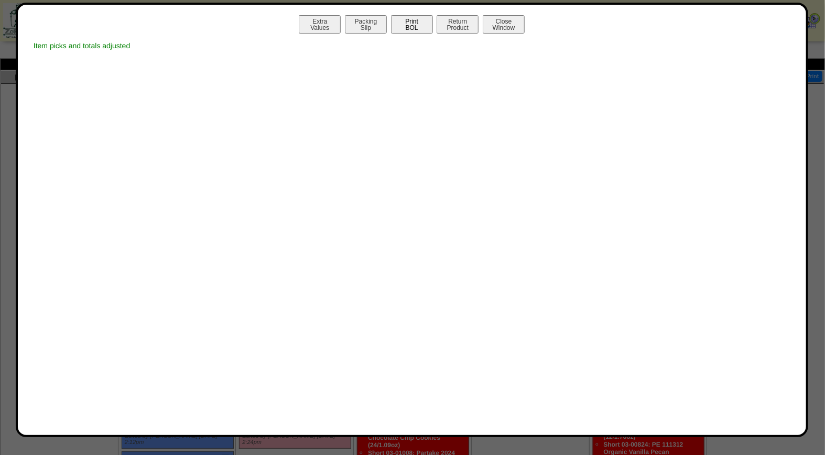
click at [399, 27] on button "Print BOL" at bounding box center [412, 24] width 42 height 18
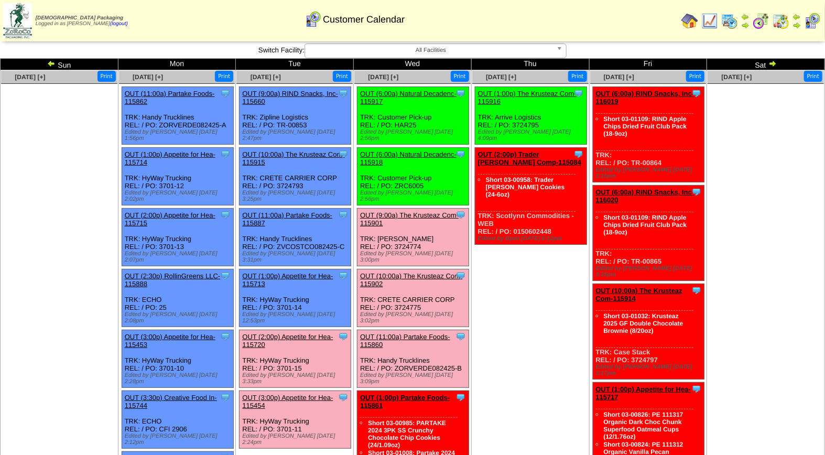
click at [318, 333] on div "OUT (2:00p) Appetite for Hea-115720" at bounding box center [294, 341] width 104 height 16
click at [318, 333] on link "OUT (2:00p) Appetite for Hea-115720" at bounding box center [287, 341] width 91 height 16
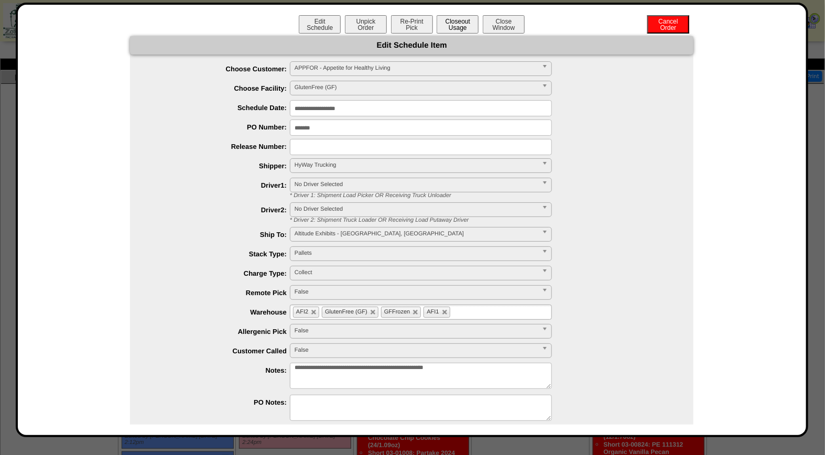
click at [449, 28] on button "Closeout Usage" at bounding box center [458, 24] width 42 height 18
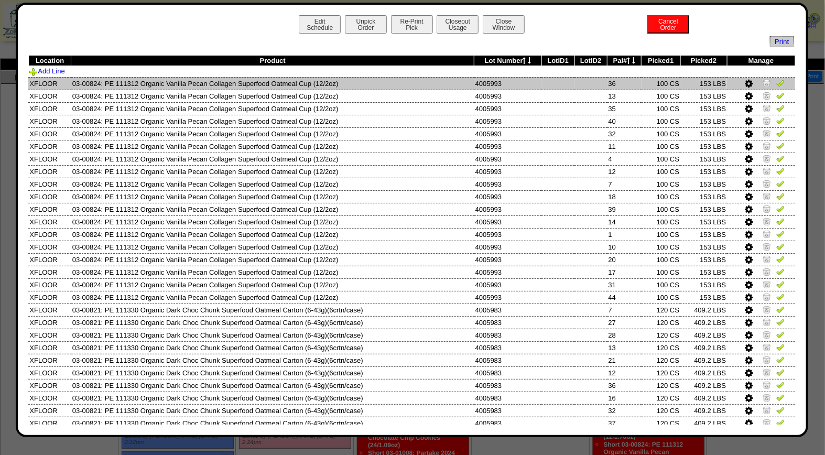
click at [776, 84] on img at bounding box center [780, 83] width 8 height 8
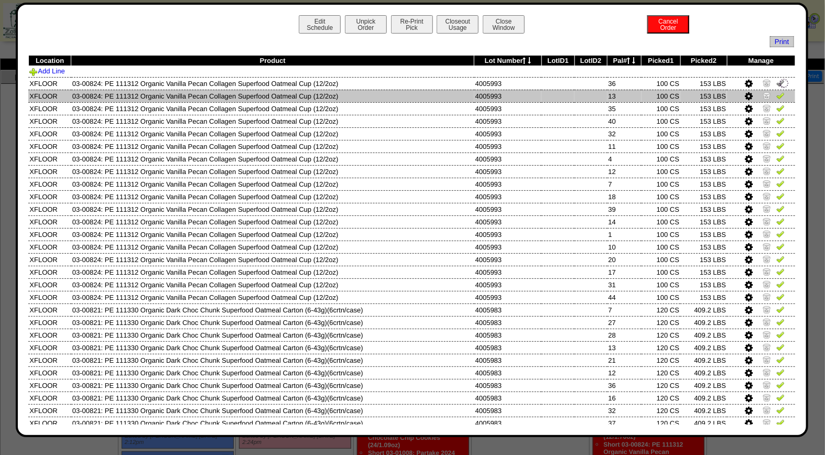
click at [776, 94] on img at bounding box center [780, 95] width 8 height 8
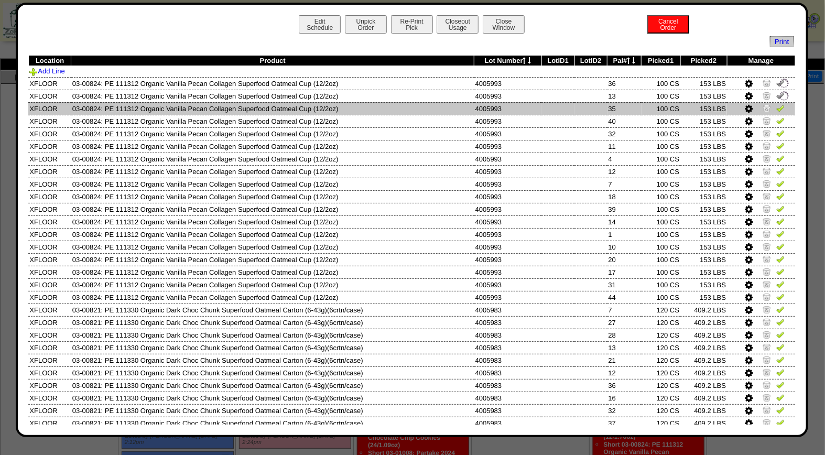
click at [776, 109] on img at bounding box center [780, 108] width 8 height 8
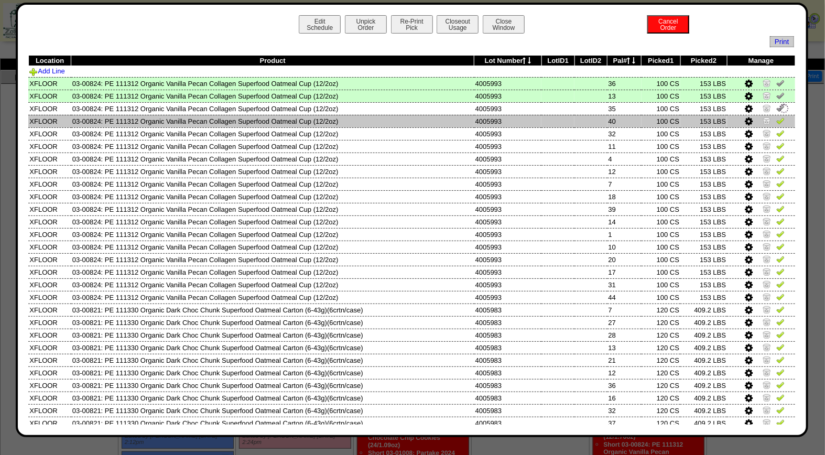
click at [776, 121] on img at bounding box center [780, 120] width 8 height 8
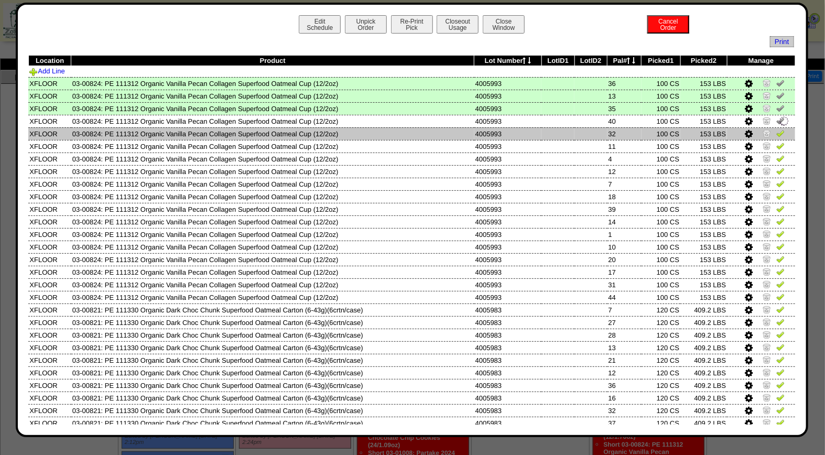
click at [776, 136] on img at bounding box center [780, 133] width 8 height 8
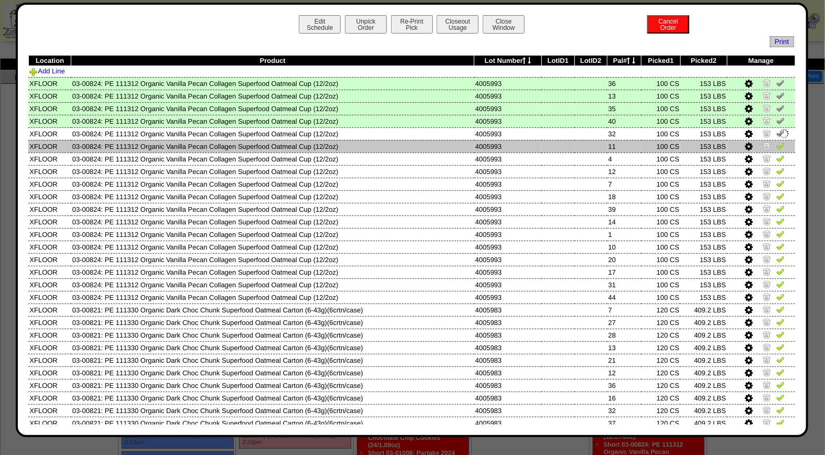
click at [776, 147] on img at bounding box center [780, 146] width 8 height 8
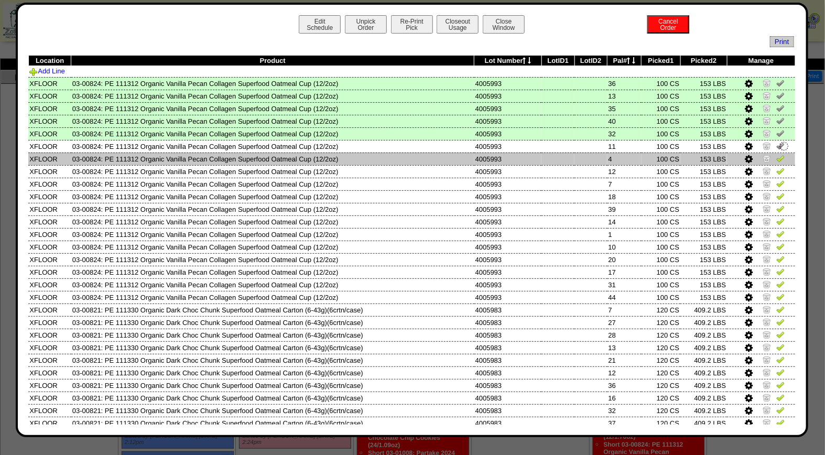
click at [776, 157] on img at bounding box center [780, 158] width 8 height 8
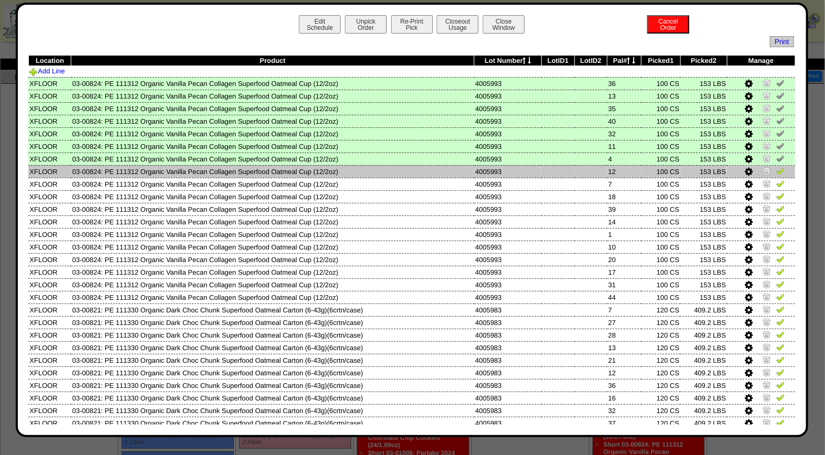
click at [776, 170] on img at bounding box center [780, 171] width 8 height 8
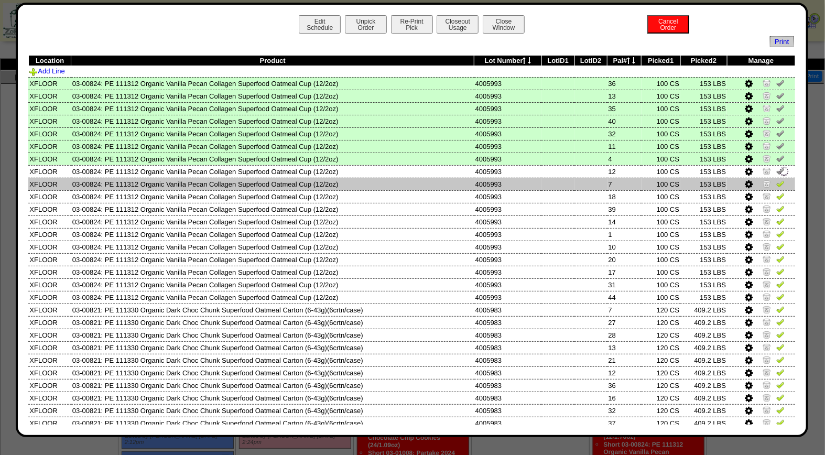
click at [776, 182] on img at bounding box center [780, 183] width 8 height 8
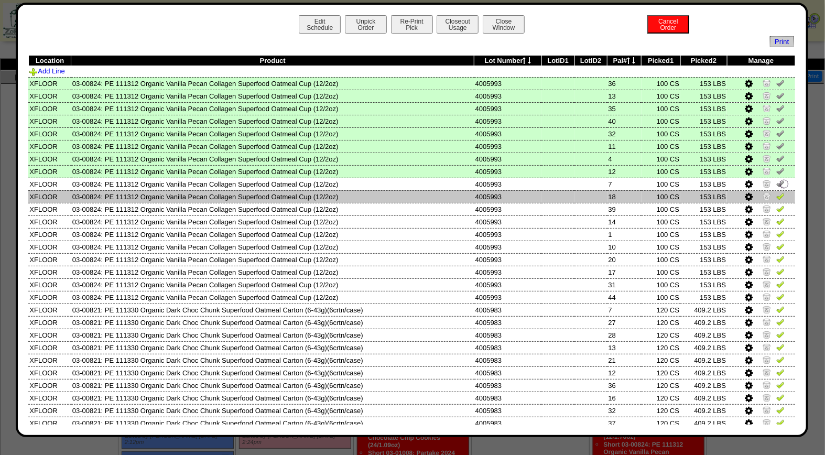
click at [776, 192] on img at bounding box center [780, 196] width 8 height 8
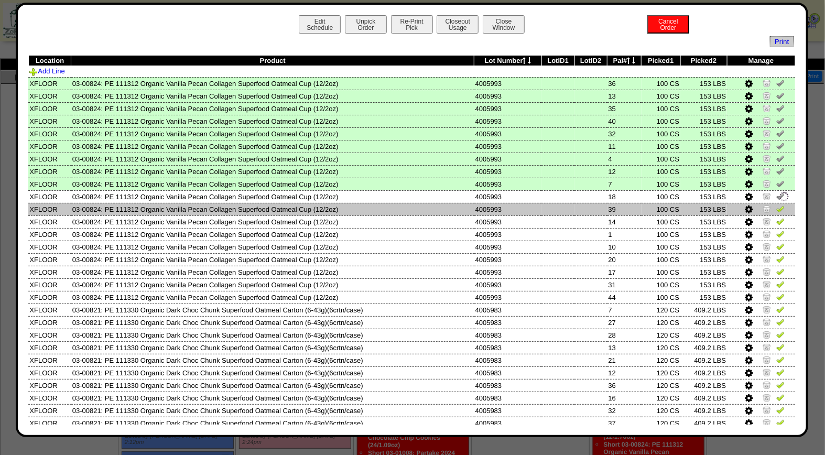
click at [776, 204] on img at bounding box center [780, 208] width 8 height 8
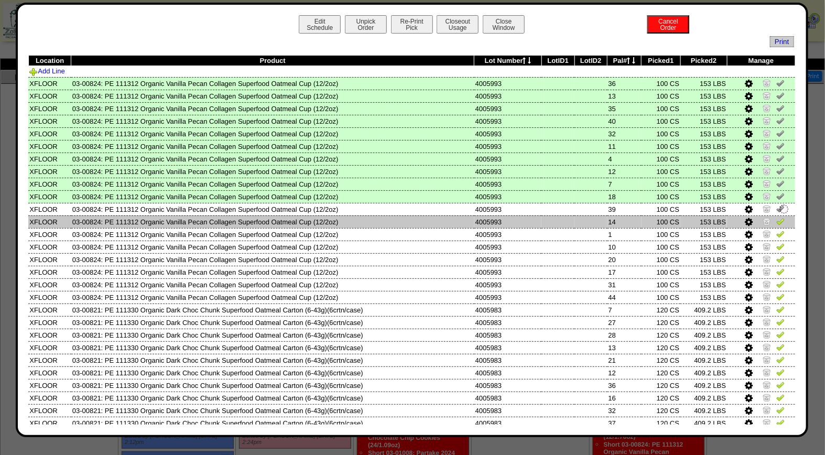
click at [776, 217] on img at bounding box center [780, 221] width 8 height 8
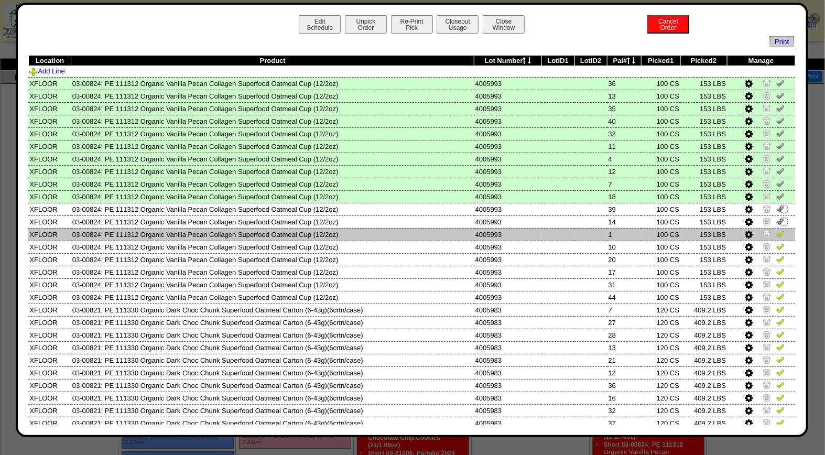
click at [776, 230] on img at bounding box center [780, 234] width 8 height 8
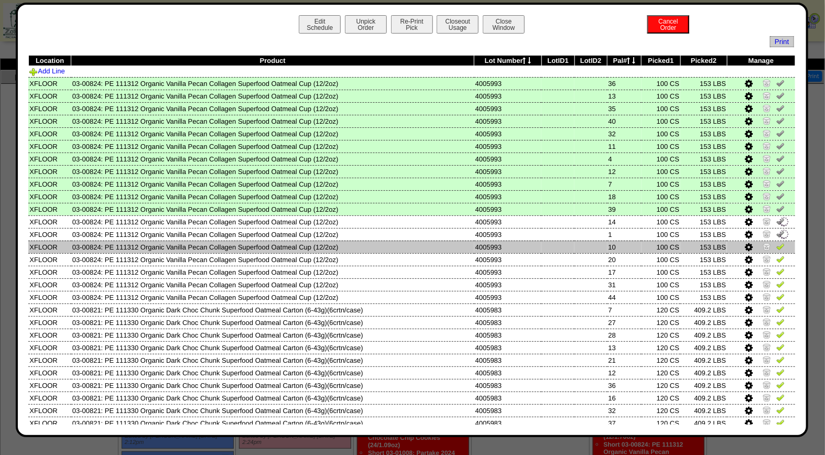
click at [776, 245] on img at bounding box center [780, 246] width 8 height 8
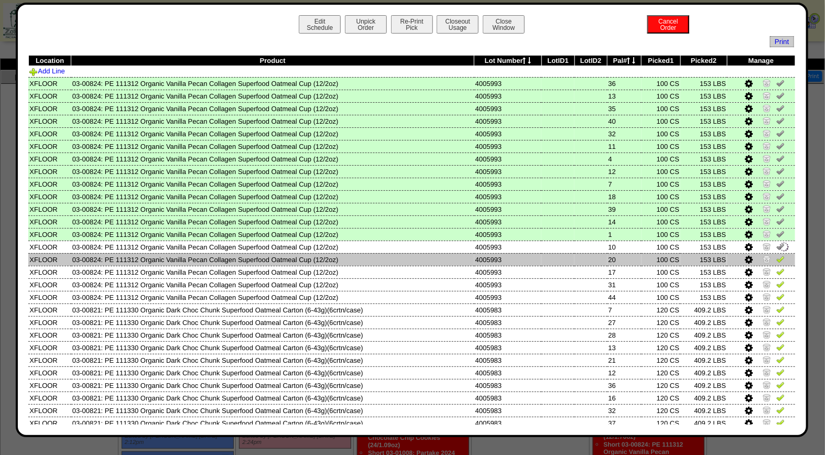
click at [776, 255] on img at bounding box center [780, 259] width 8 height 8
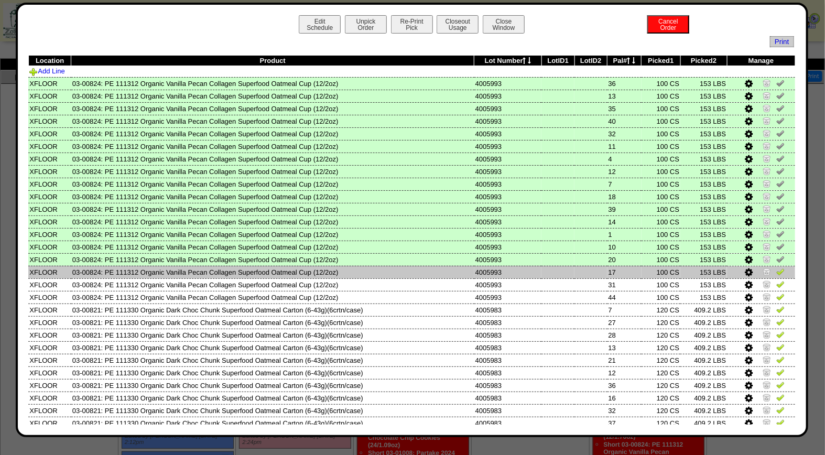
click at [776, 267] on img at bounding box center [780, 271] width 8 height 8
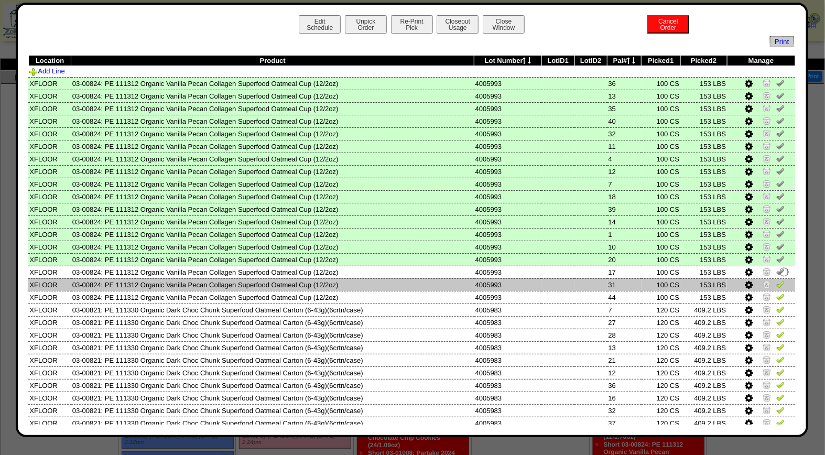
click at [776, 280] on img at bounding box center [780, 284] width 8 height 8
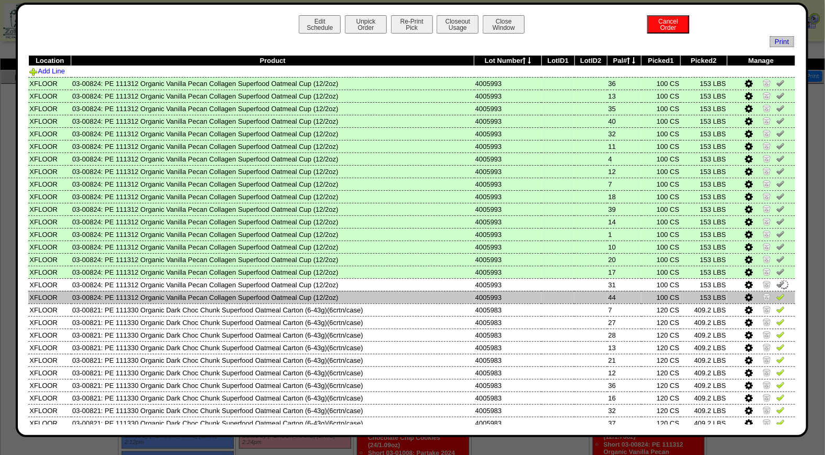
click at [776, 293] on img at bounding box center [780, 297] width 8 height 8
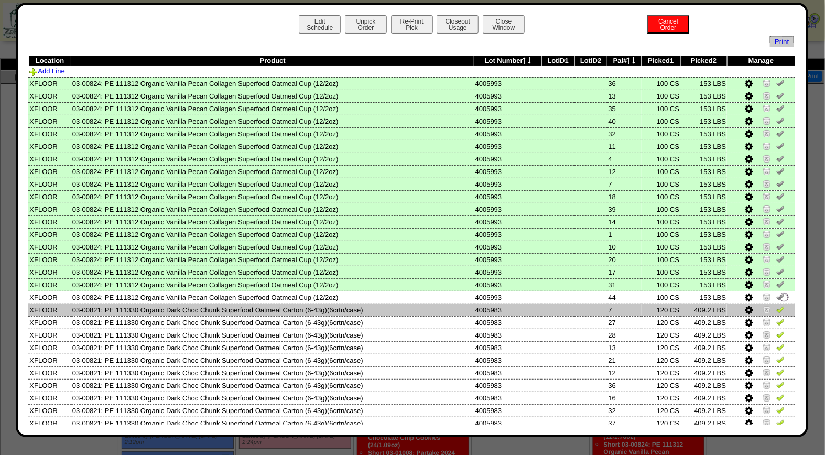
click at [776, 307] on img at bounding box center [780, 309] width 8 height 8
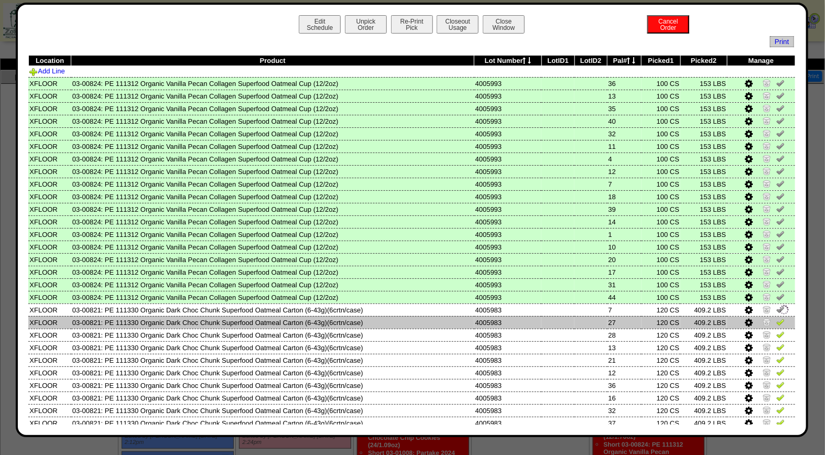
click at [776, 318] on img at bounding box center [780, 322] width 8 height 8
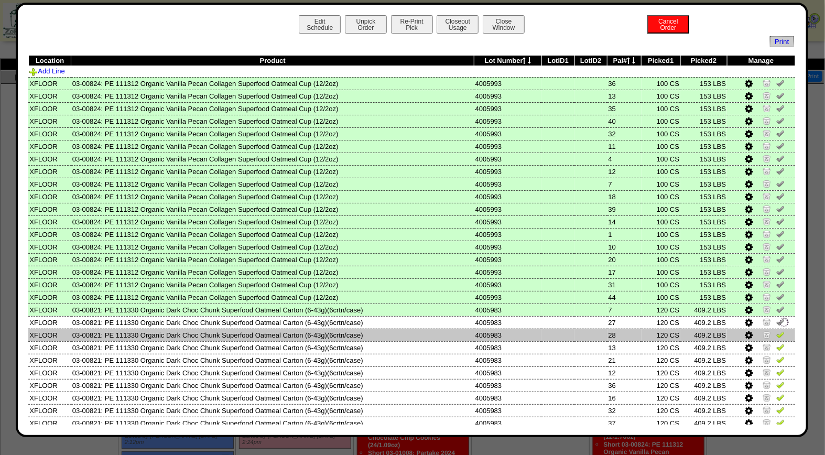
click at [776, 330] on img at bounding box center [780, 334] width 8 height 8
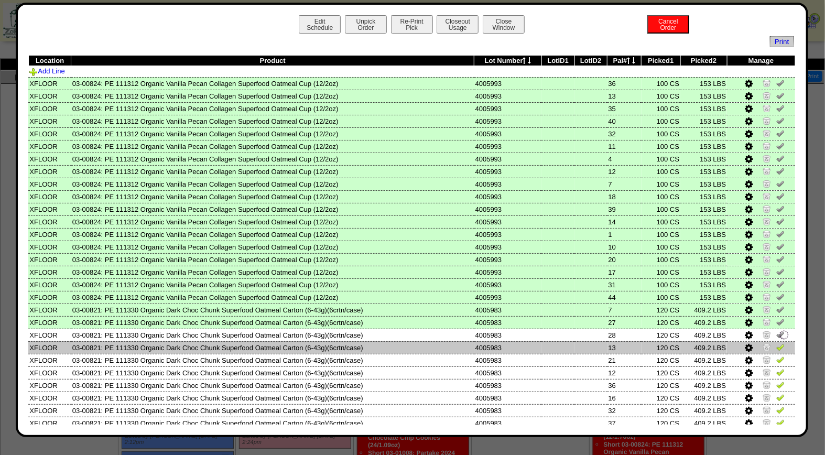
click at [773, 341] on td at bounding box center [761, 347] width 68 height 13
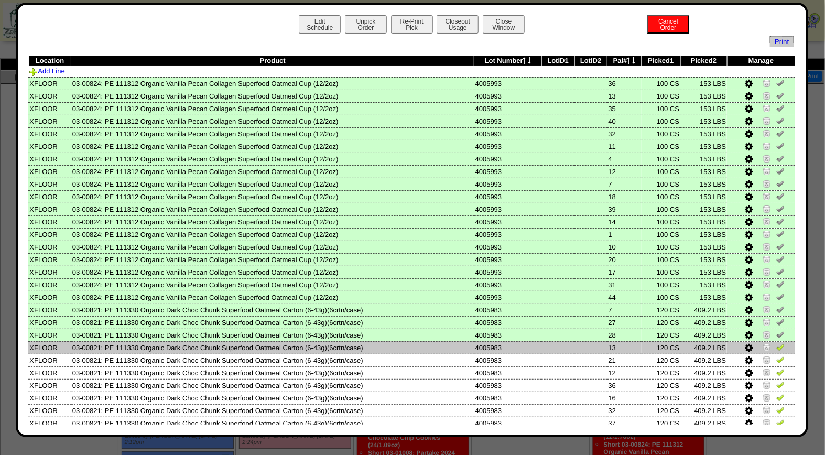
click at [776, 343] on img at bounding box center [780, 347] width 8 height 8
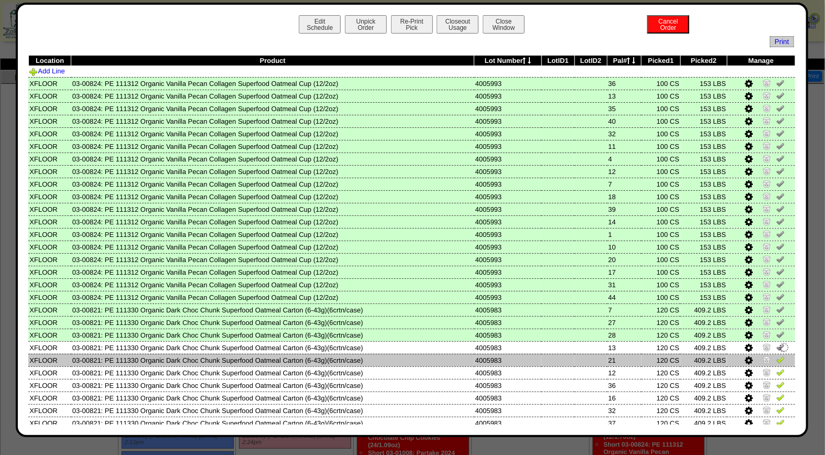
click at [776, 355] on img at bounding box center [780, 359] width 8 height 8
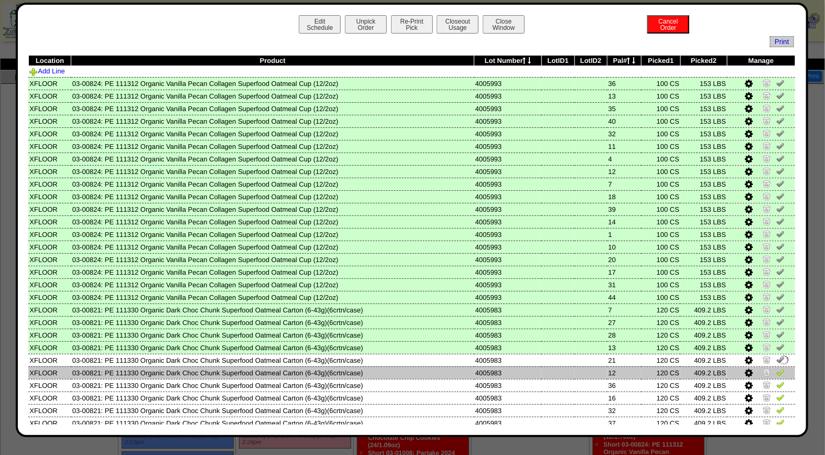
click at [776, 368] on img at bounding box center [780, 372] width 8 height 8
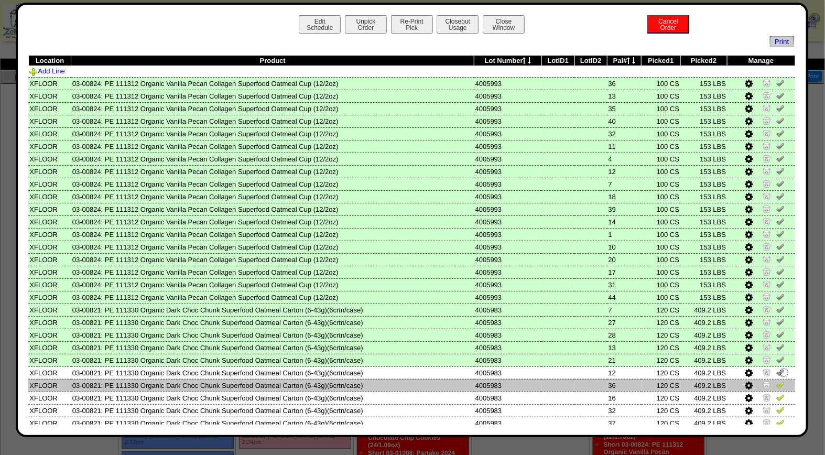
click at [776, 381] on img at bounding box center [780, 385] width 8 height 8
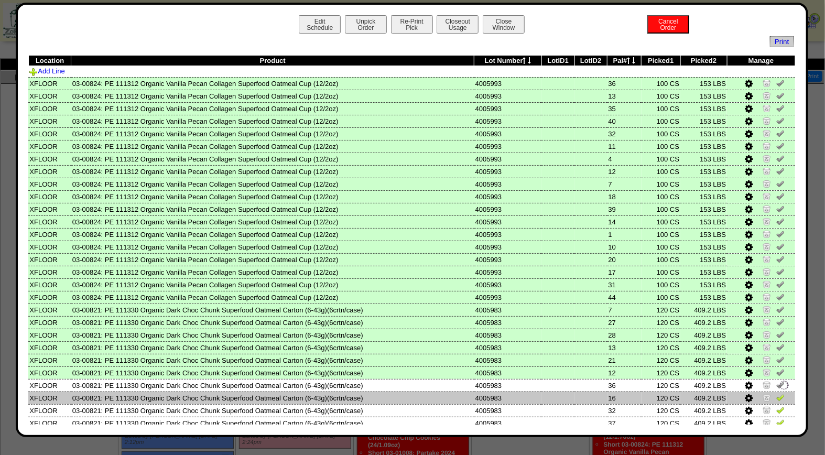
click at [776, 393] on img at bounding box center [780, 397] width 8 height 8
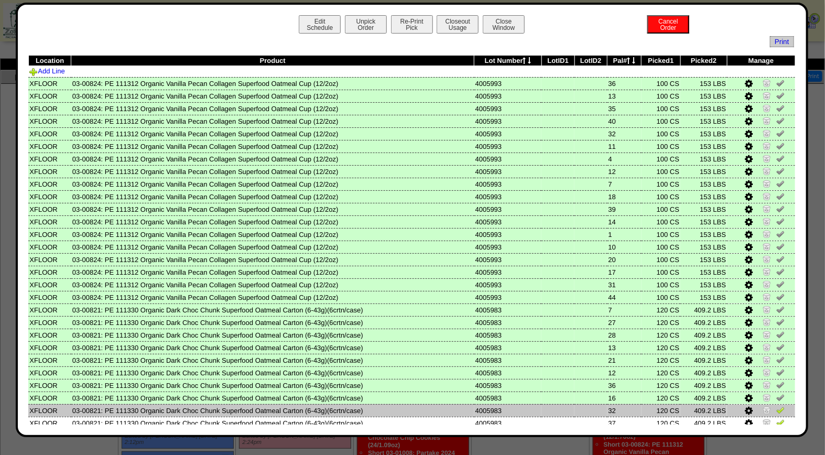
click at [776, 406] on img at bounding box center [780, 410] width 8 height 8
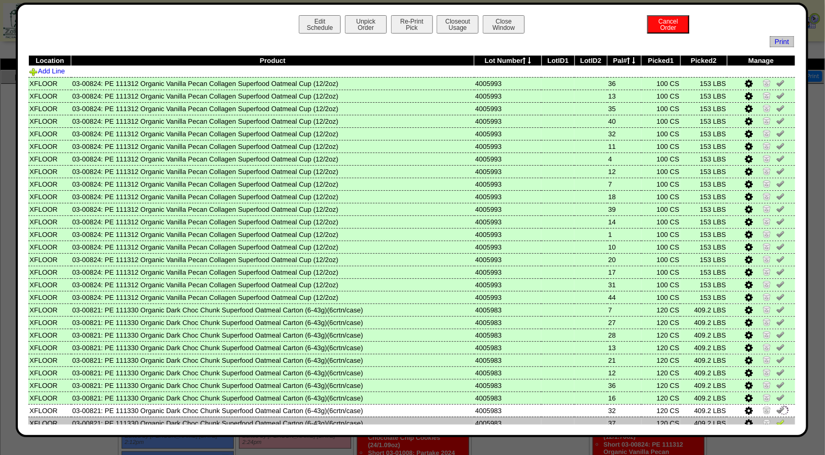
click at [776, 420] on img at bounding box center [780, 422] width 8 height 8
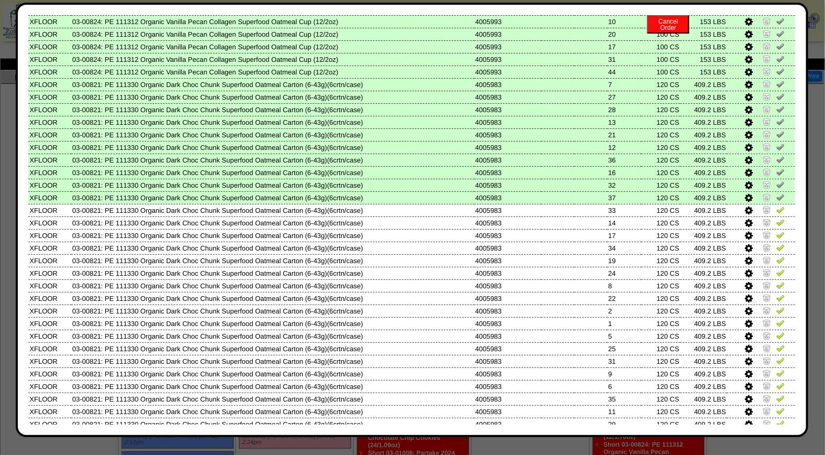
scroll to position [280, 0]
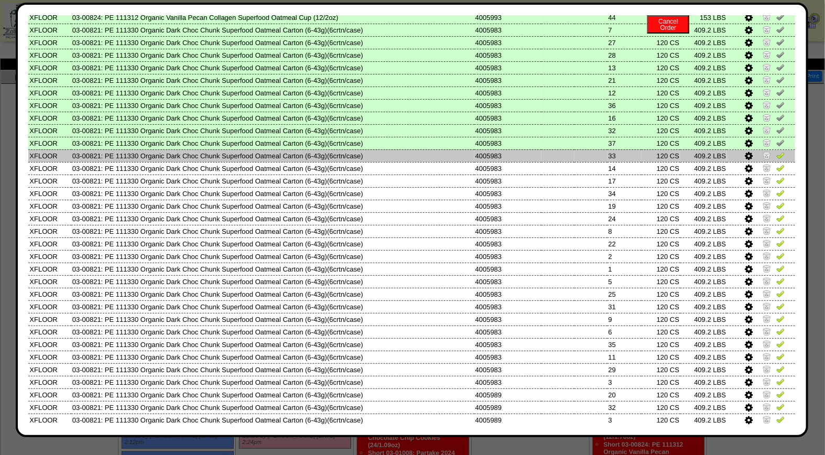
click at [776, 152] on img at bounding box center [780, 155] width 8 height 8
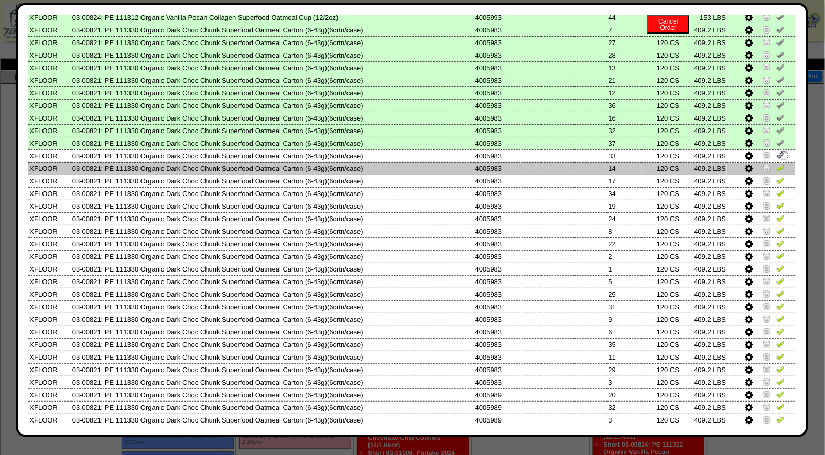
click at [776, 165] on img at bounding box center [780, 168] width 8 height 8
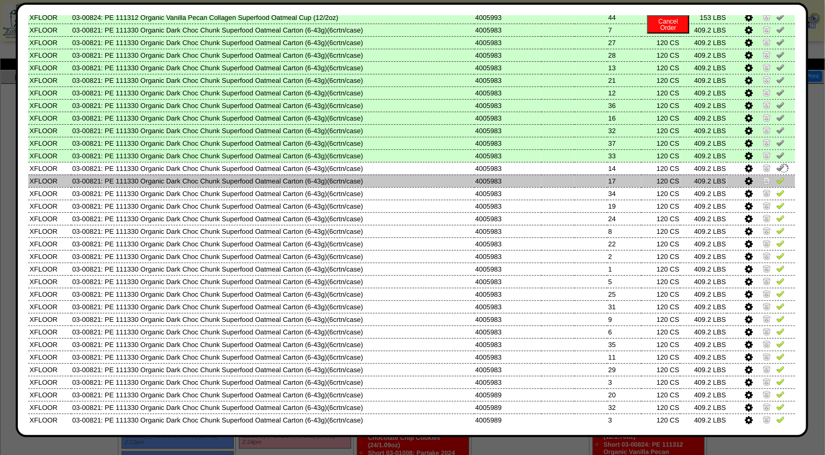
click at [776, 176] on img at bounding box center [780, 180] width 8 height 8
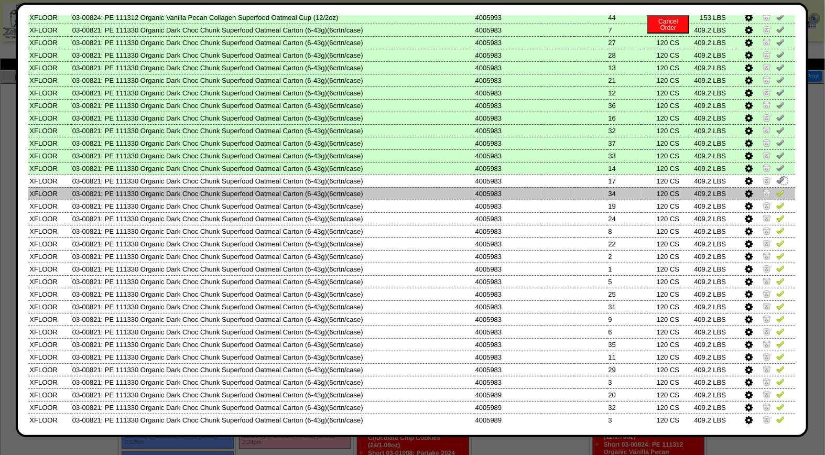
click at [776, 189] on img at bounding box center [780, 193] width 8 height 8
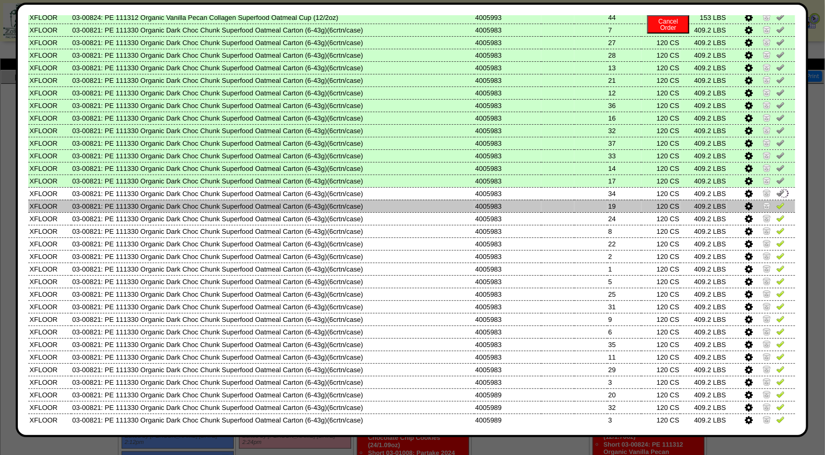
click at [776, 201] on img at bounding box center [780, 205] width 8 height 8
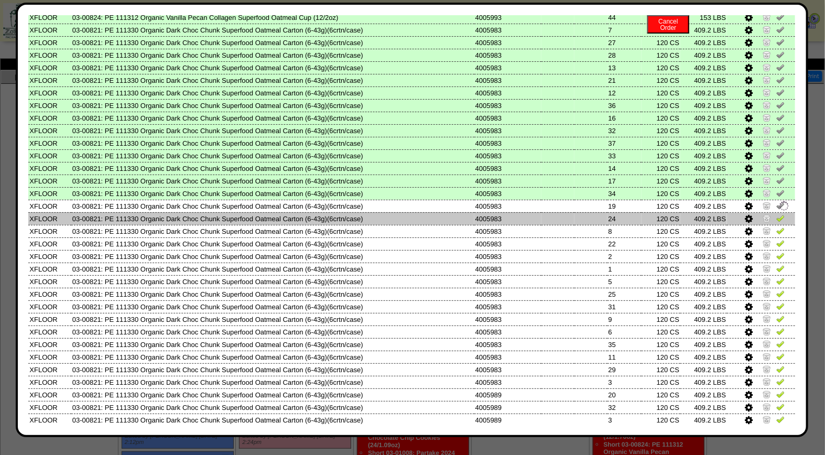
click at [776, 214] on img at bounding box center [780, 218] width 8 height 8
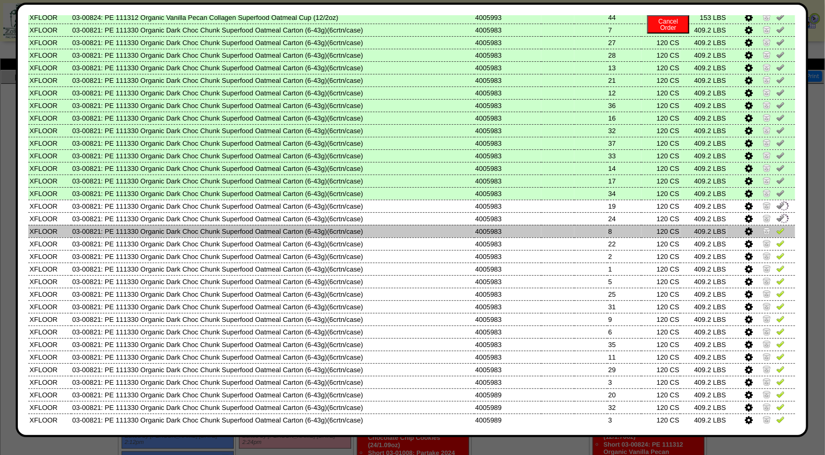
click at [776, 226] on img at bounding box center [780, 230] width 8 height 8
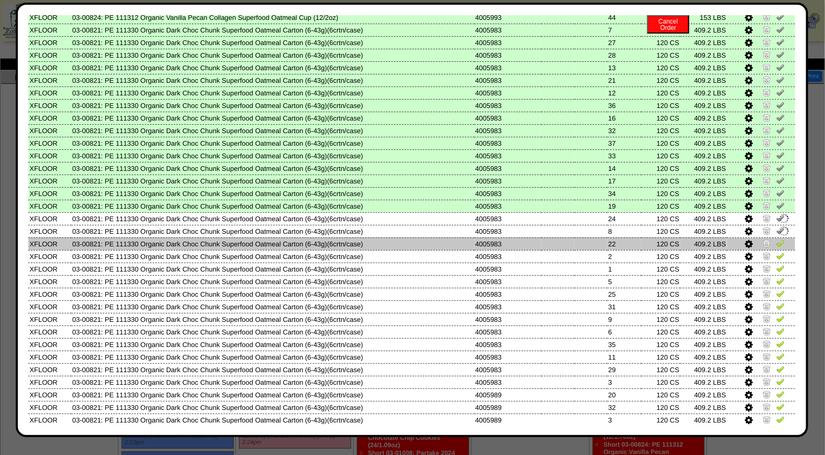
click at [776, 239] on img at bounding box center [780, 243] width 8 height 8
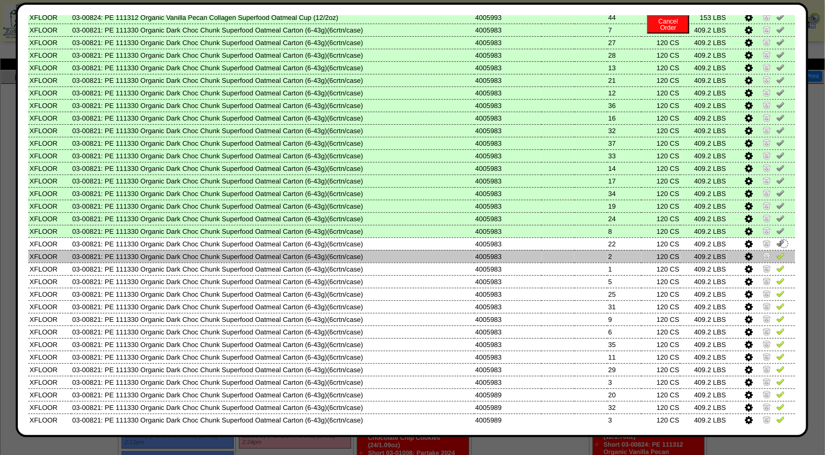
click at [776, 252] on img at bounding box center [780, 256] width 8 height 8
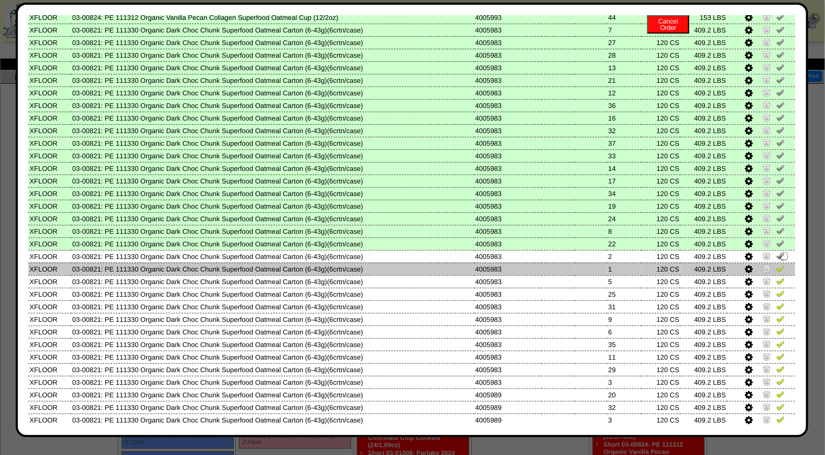
click at [776, 264] on img at bounding box center [780, 268] width 8 height 8
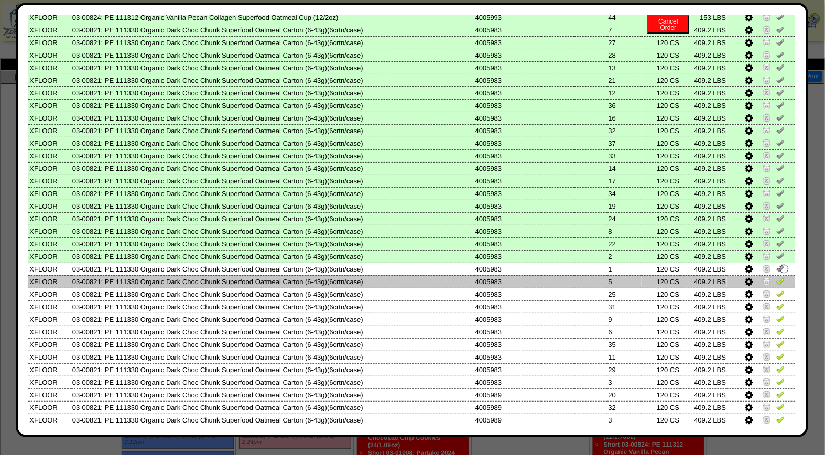
click at [776, 277] on img at bounding box center [780, 281] width 8 height 8
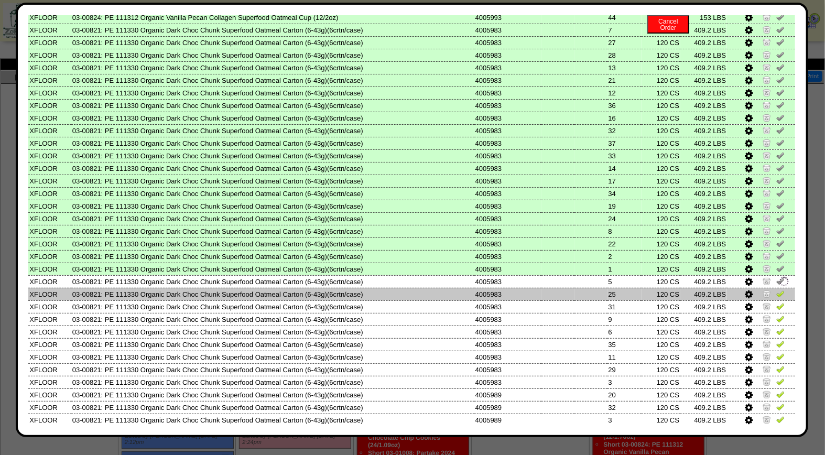
click at [776, 289] on img at bounding box center [780, 293] width 8 height 8
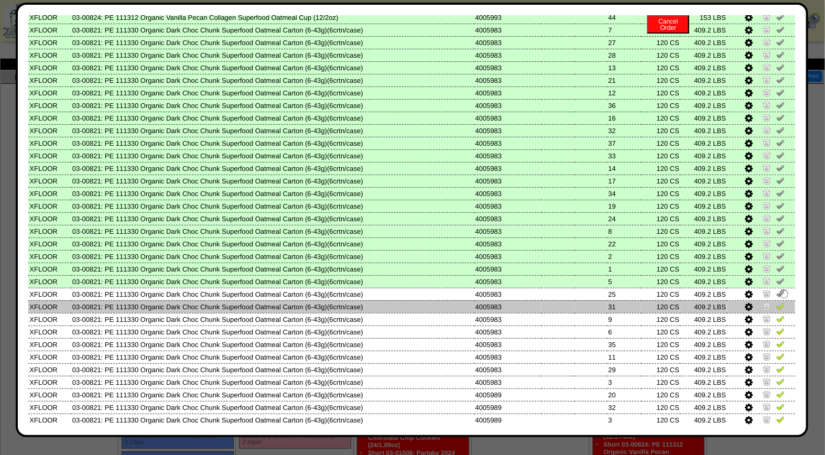
click at [776, 302] on img at bounding box center [780, 306] width 8 height 8
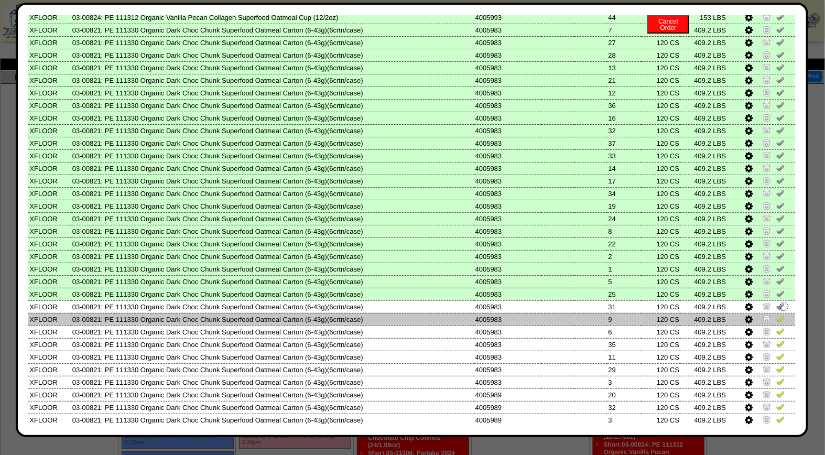
click at [776, 315] on img at bounding box center [780, 319] width 8 height 8
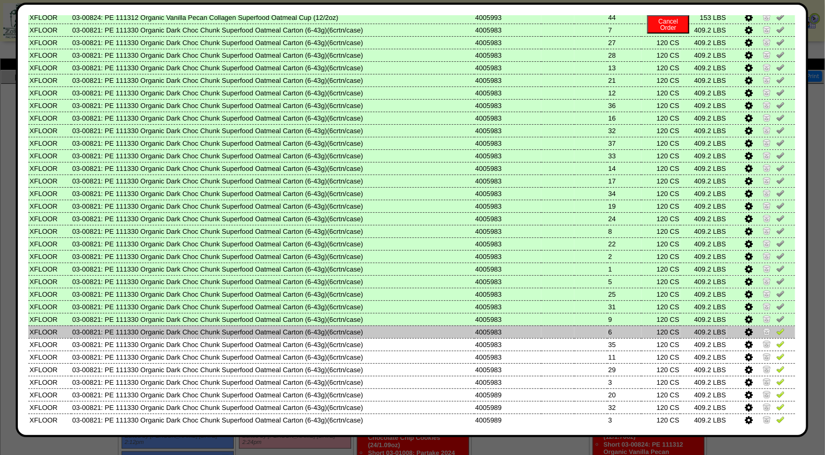
click at [776, 327] on img at bounding box center [780, 331] width 8 height 8
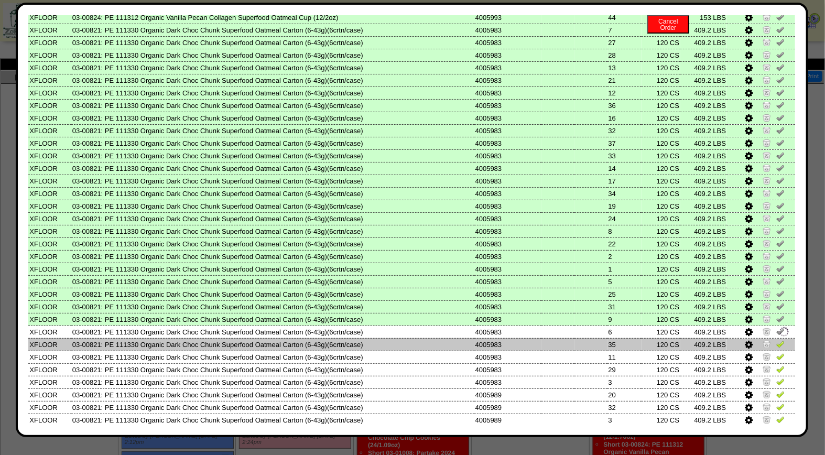
click at [776, 340] on img at bounding box center [780, 344] width 8 height 8
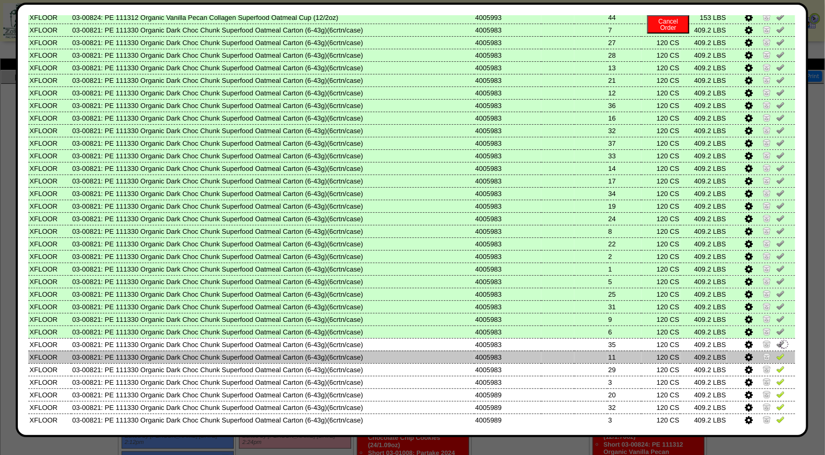
click at [776, 352] on img at bounding box center [780, 356] width 8 height 8
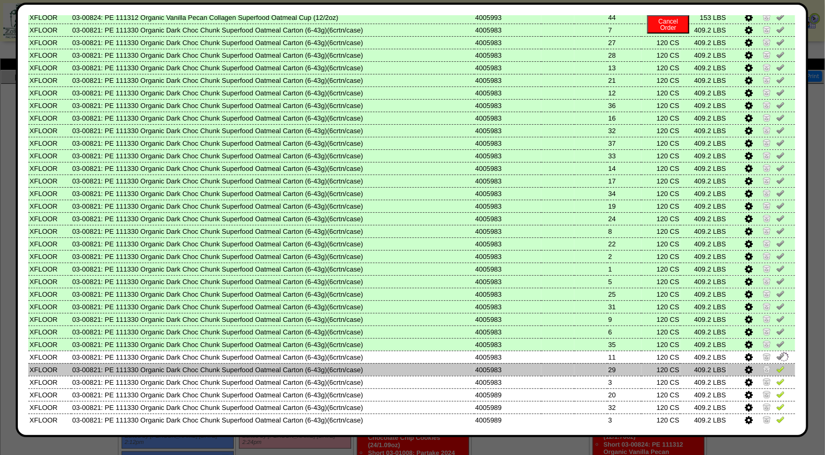
click at [776, 365] on img at bounding box center [780, 369] width 8 height 8
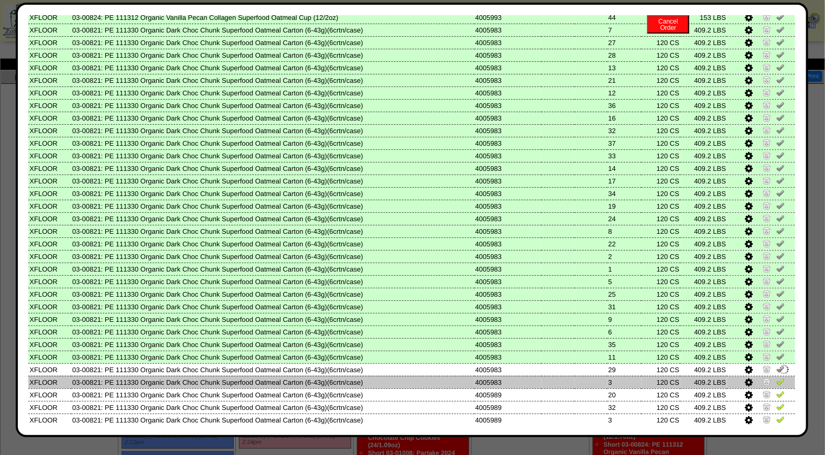
click at [776, 377] on img at bounding box center [780, 381] width 8 height 8
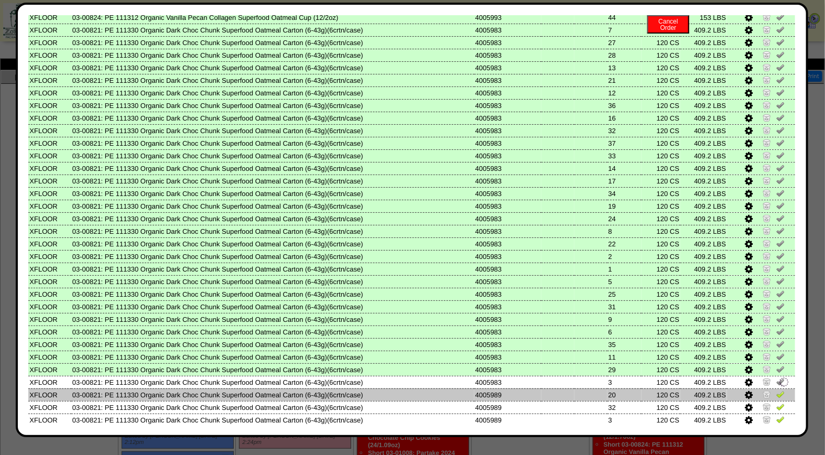
click at [776, 390] on img at bounding box center [780, 394] width 8 height 8
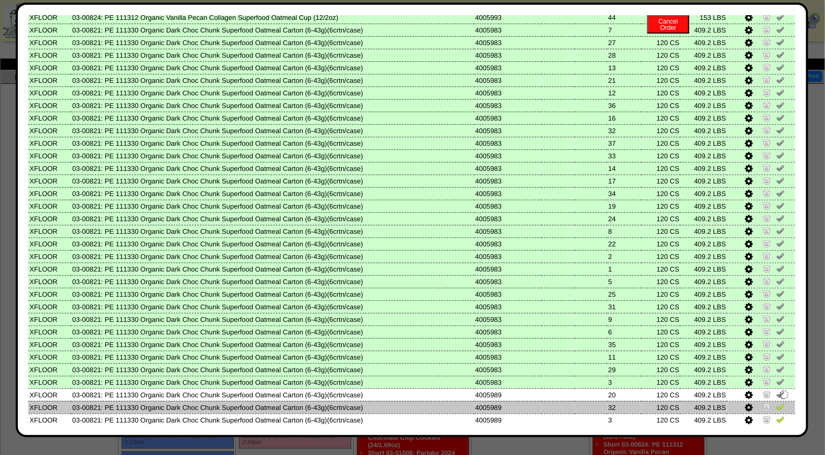
click at [776, 403] on img at bounding box center [780, 407] width 8 height 8
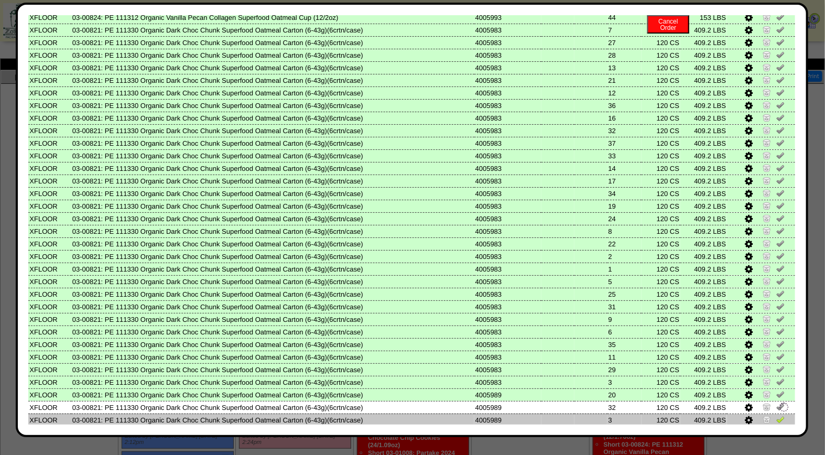
click at [776, 415] on img at bounding box center [780, 419] width 8 height 8
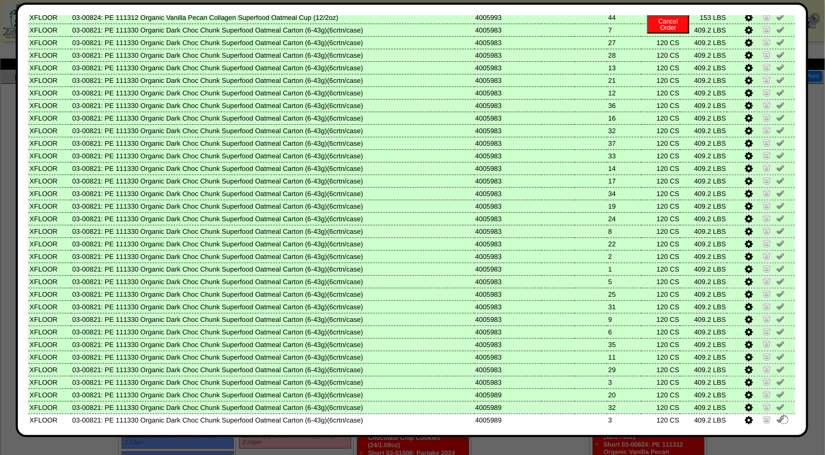
click at [776, 428] on img at bounding box center [780, 432] width 8 height 8
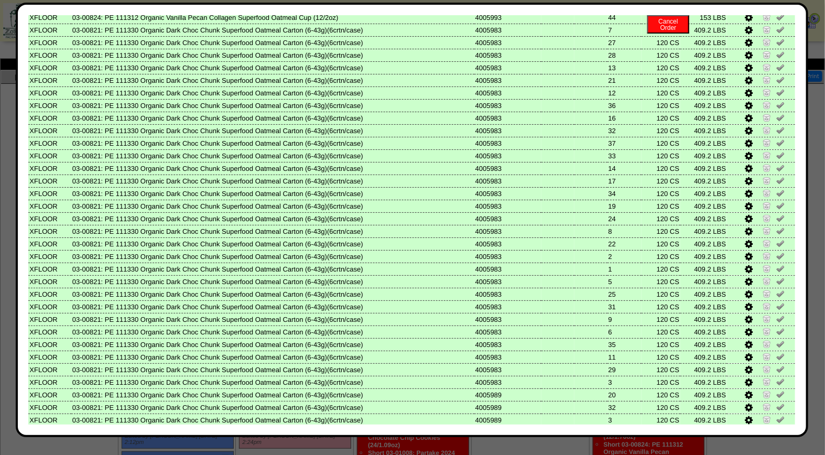
click at [797, 419] on div "Edit Schedule Unpick Order Re-Print Pick Closeout Usage Cancel Order Close Wind…" at bounding box center [412, 220] width 793 height 435
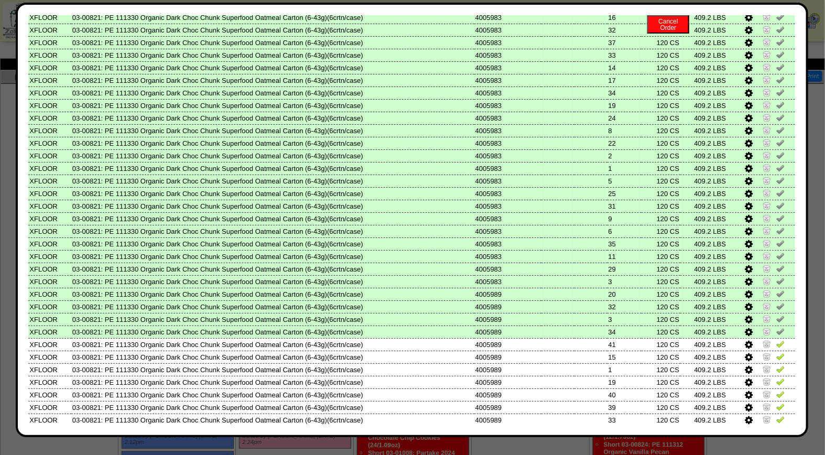
scroll to position [420, 0]
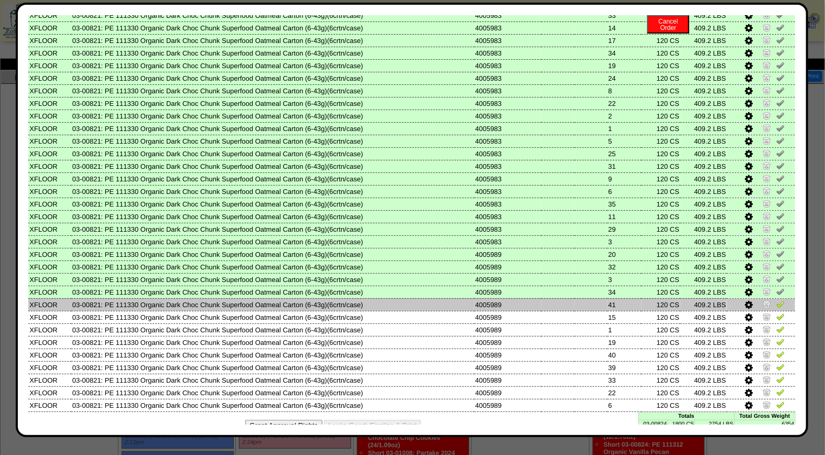
click at [776, 300] on img at bounding box center [780, 304] width 8 height 8
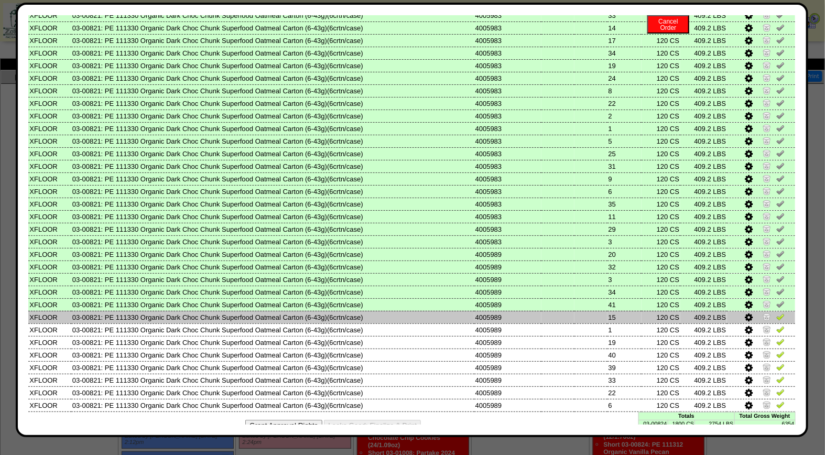
click at [776, 312] on img at bounding box center [780, 316] width 8 height 8
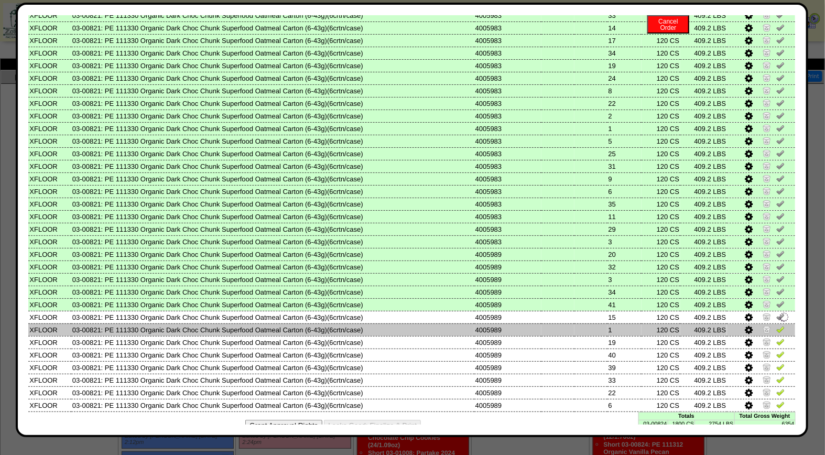
click at [776, 325] on img at bounding box center [780, 329] width 8 height 8
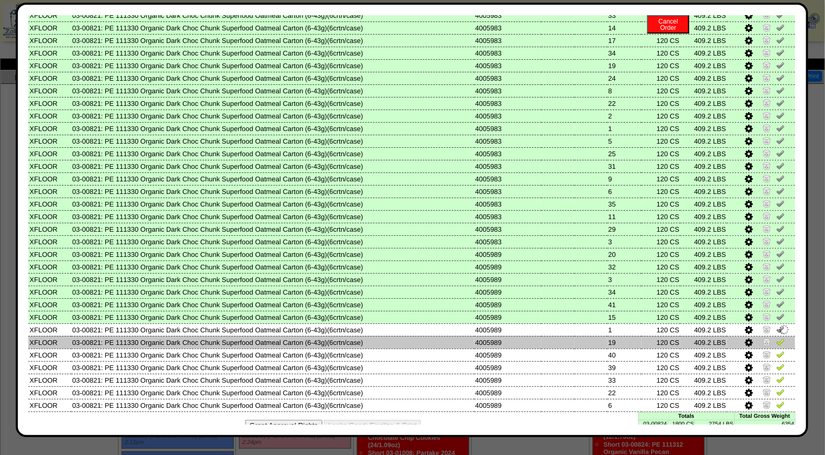
click at [776, 338] on img at bounding box center [780, 342] width 8 height 8
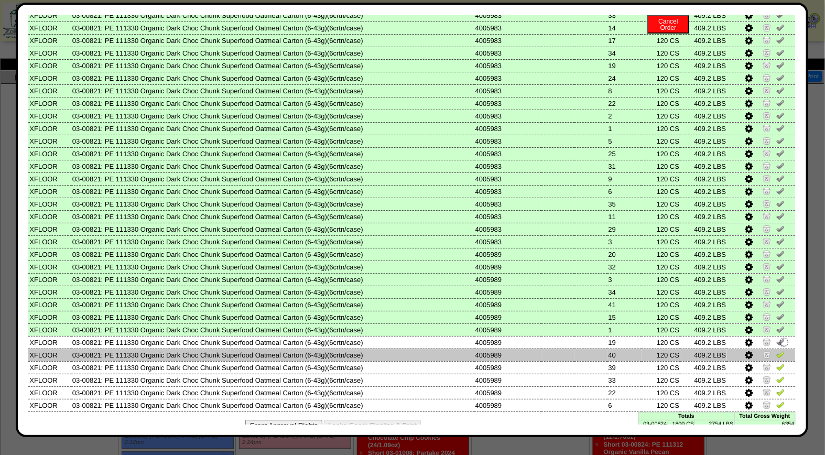
click at [776, 350] on img at bounding box center [780, 354] width 8 height 8
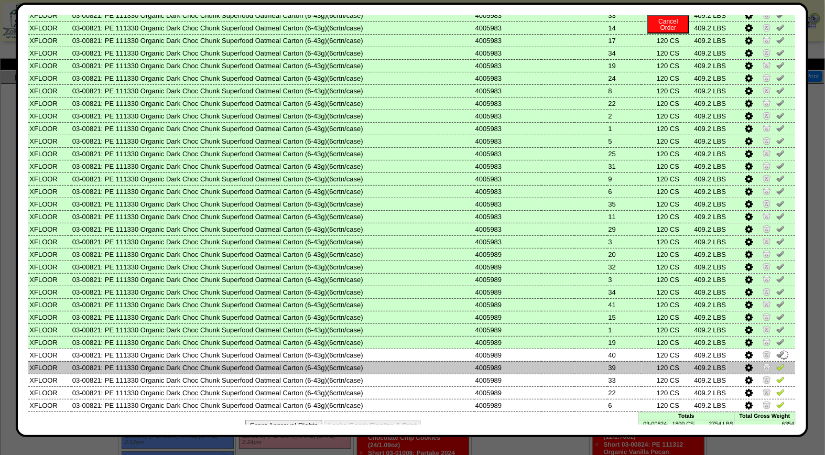
click at [776, 363] on img at bounding box center [780, 367] width 8 height 8
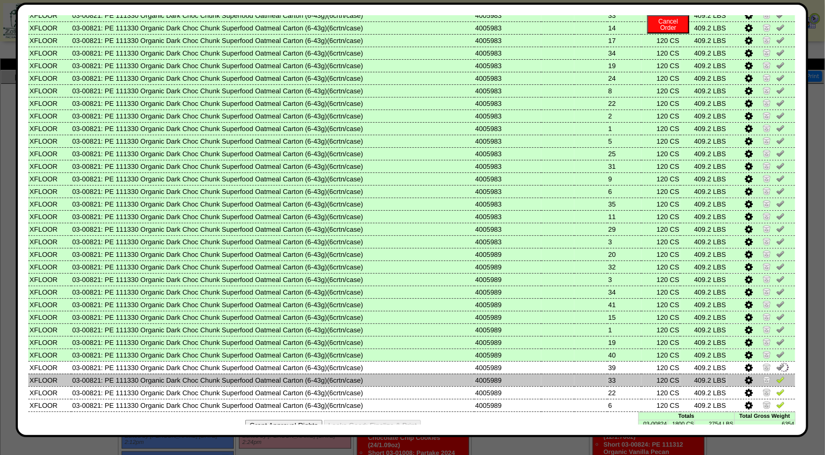
click at [776, 375] on img at bounding box center [780, 379] width 8 height 8
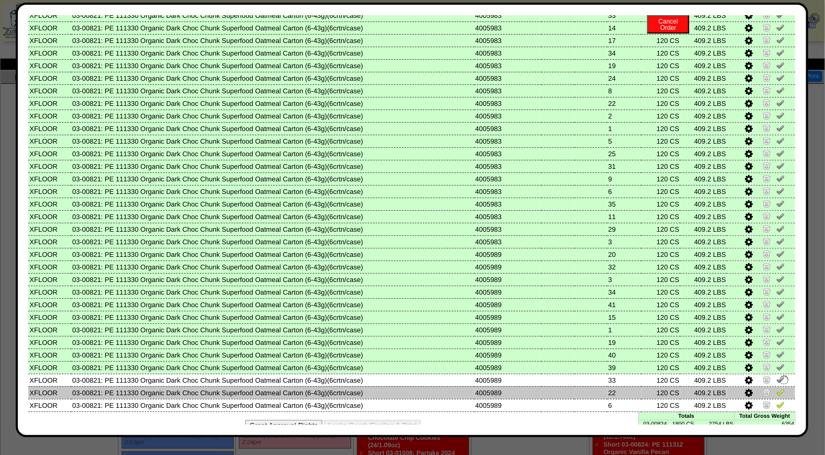
click at [776, 388] on img at bounding box center [780, 392] width 8 height 8
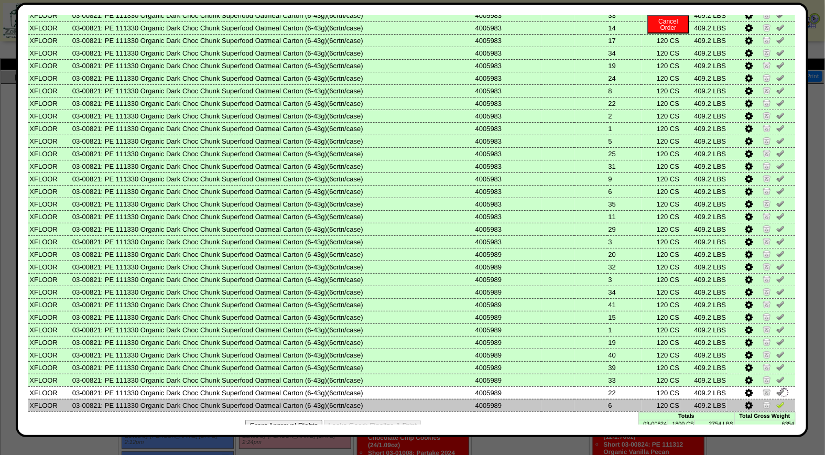
click at [777, 399] on td at bounding box center [761, 405] width 68 height 13
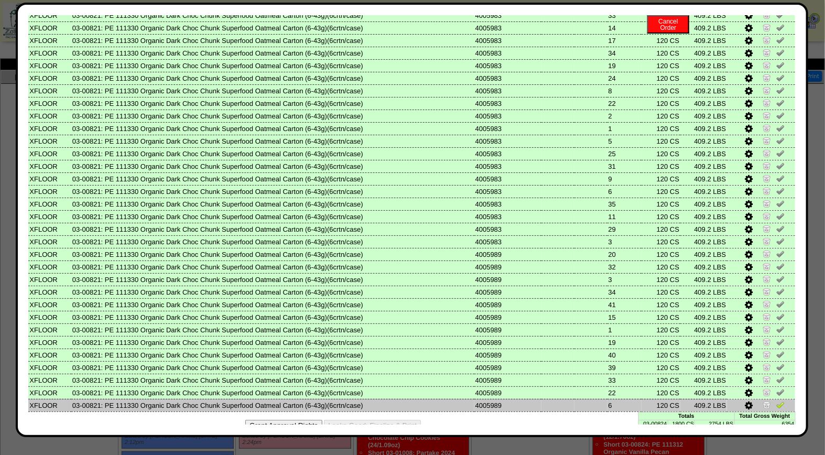
click at [776, 400] on img at bounding box center [780, 404] width 8 height 8
